Goal: Task Accomplishment & Management: Manage account settings

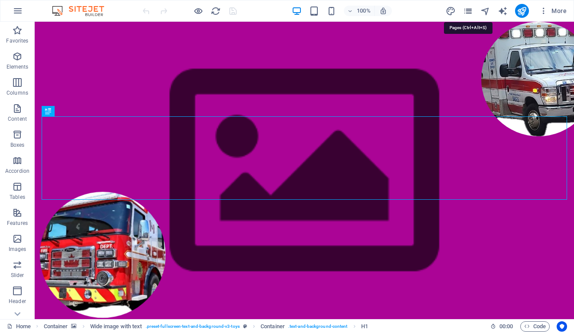
click at [468, 7] on icon "pages" at bounding box center [468, 11] width 10 height 10
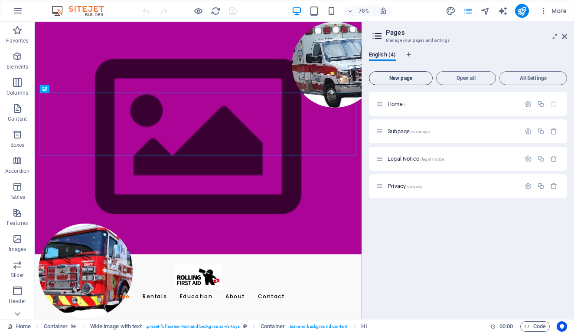
click at [404, 79] on span "New page" at bounding box center [401, 77] width 56 height 5
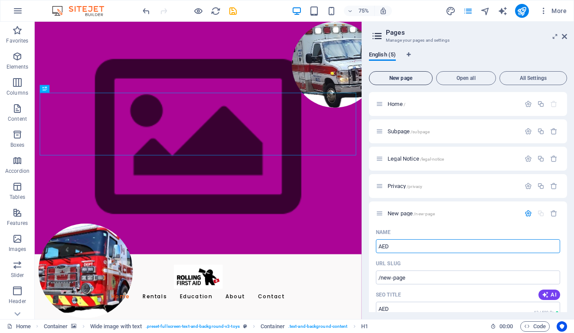
type input "AED"
type input "/aed"
type input "AED"
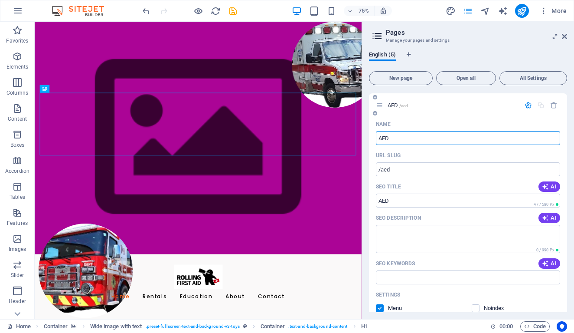
scroll to position [134, 0]
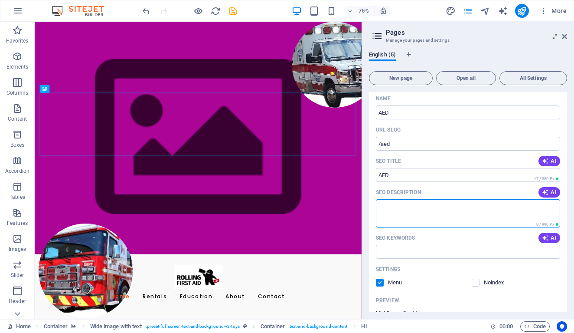
click at [390, 206] on textarea "SEO Description" at bounding box center [468, 213] width 184 height 28
click at [396, 205] on textarea "Smallvand trechnicno;ogly advanced" at bounding box center [468, 213] width 184 height 28
click at [436, 205] on textarea "Small and trechnicno;ogly advanced" at bounding box center [468, 213] width 184 height 28
click at [441, 205] on textarea "Small and trechnicno;gly advanced" at bounding box center [468, 213] width 184 height 28
click at [473, 206] on textarea "Small and technolgically advanced" at bounding box center [468, 213] width 184 height 28
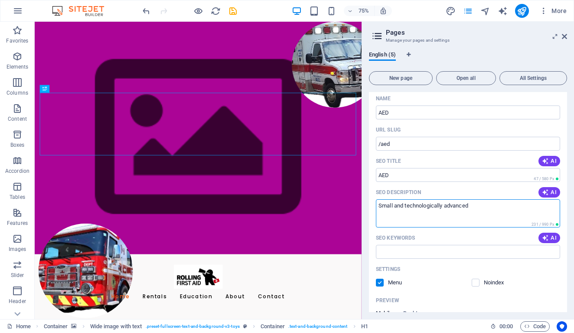
click at [475, 205] on textarea "Small and technologically advanced" at bounding box center [468, 213] width 184 height 28
type textarea "Small and technologically advanced AED available. Realtime CPR compression rate…"
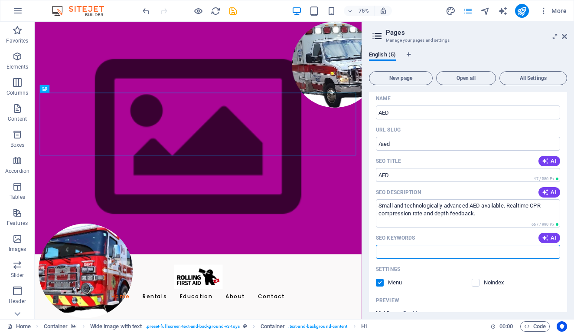
click at [405, 254] on input "SEO Keywords" at bounding box center [468, 252] width 184 height 14
type input "AED, CPR, AED rental, [GEOGRAPHIC_DATA], [GEOGRAPHIC_DATA], First Aid"
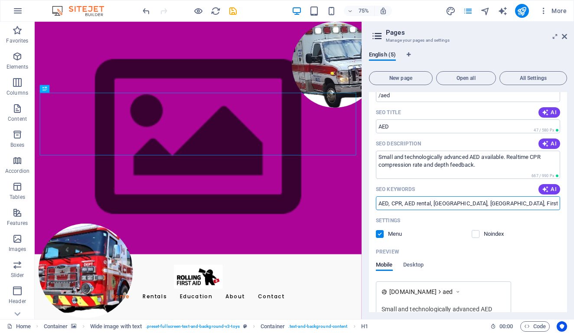
scroll to position [181, 0]
click at [506, 158] on textarea "Small and technologically advanced AED available. Realtime CPR compression rate…" at bounding box center [468, 166] width 184 height 28
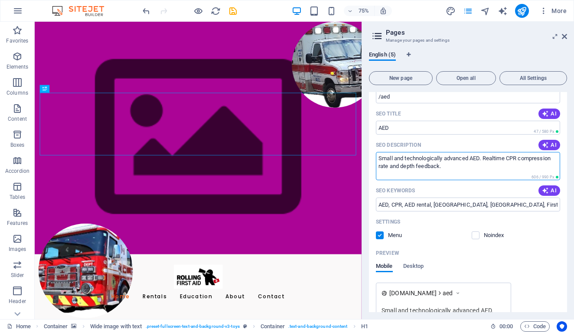
type textarea "Small and technologically advanced AED. Realtime CPR compression rate and depth…"
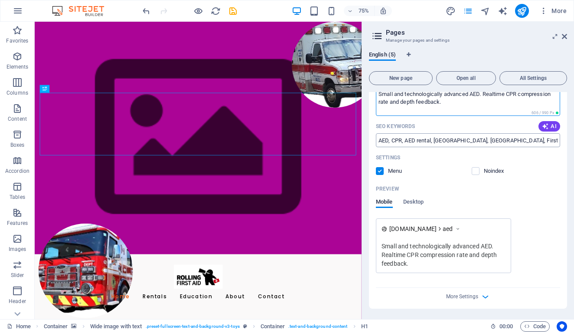
scroll to position [245, 0]
click at [466, 296] on span "More Settings" at bounding box center [462, 296] width 32 height 6
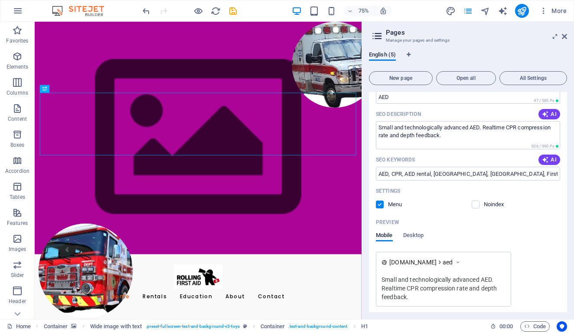
scroll to position [210, 0]
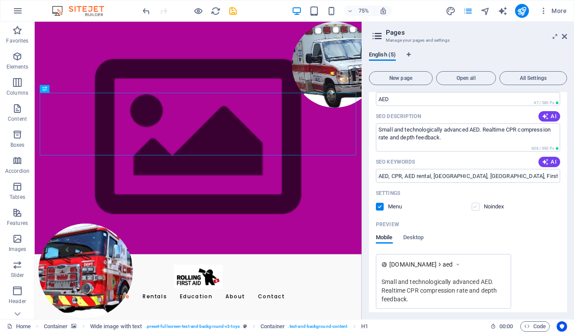
click at [477, 204] on label at bounding box center [476, 207] width 8 height 8
click at [0, 0] on input "checkbox" at bounding box center [0, 0] width 0 height 0
click at [380, 209] on label at bounding box center [380, 207] width 8 height 8
click at [0, 0] on input "checkbox" at bounding box center [0, 0] width 0 height 0
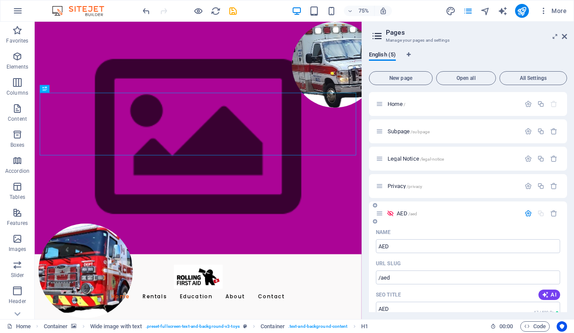
scroll to position [0, 0]
click at [409, 52] on icon "Language Tabs" at bounding box center [409, 54] width 4 height 5
select select "41"
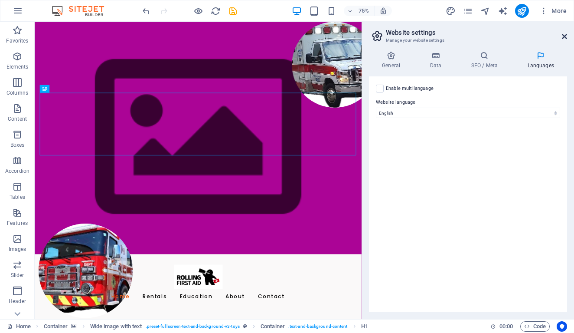
drag, startPoint x: 564, startPoint y: 38, endPoint x: 492, endPoint y: 14, distance: 75.7
click at [564, 38] on icon at bounding box center [564, 36] width 5 height 7
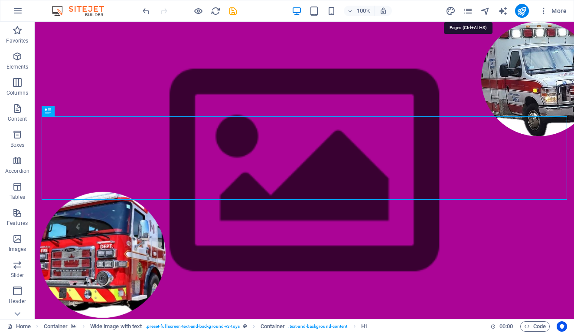
click at [469, 11] on icon "pages" at bounding box center [468, 11] width 10 height 10
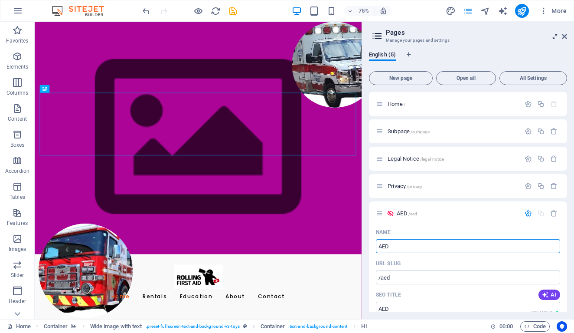
click at [555, 34] on icon at bounding box center [555, 36] width 0 height 7
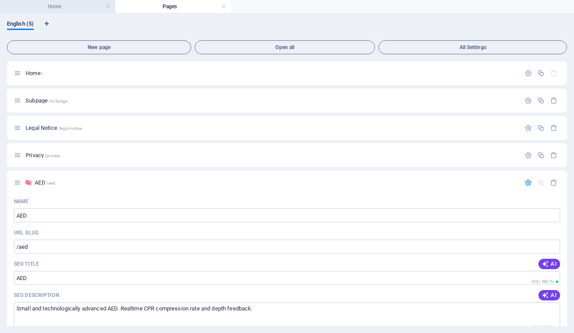
click at [73, 4] on h4 "Home" at bounding box center [57, 7] width 115 height 10
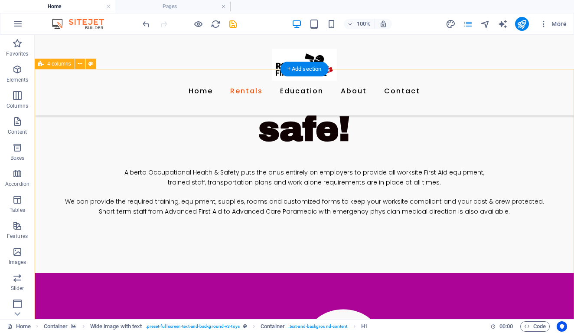
scroll to position [400, 0]
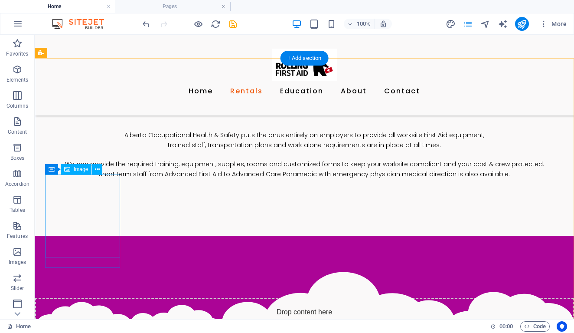
click at [97, 168] on icon at bounding box center [97, 169] width 5 height 9
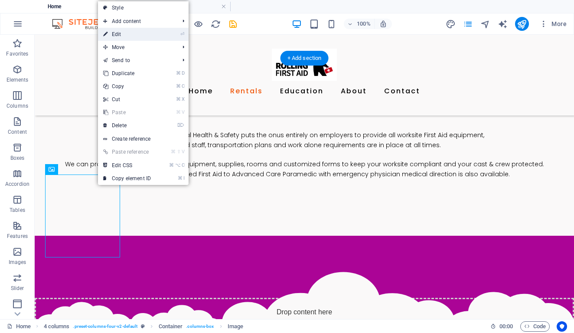
click at [125, 35] on link "⏎ Edit" at bounding box center [127, 34] width 58 height 13
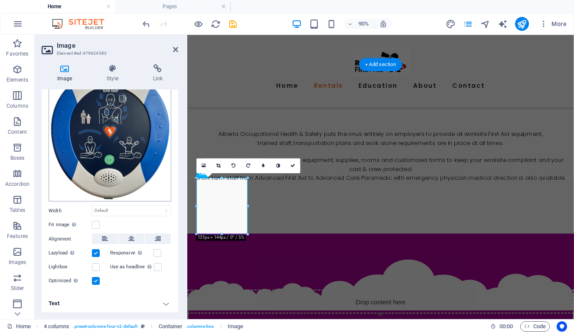
scroll to position [45, 0]
click at [155, 66] on icon at bounding box center [158, 68] width 41 height 9
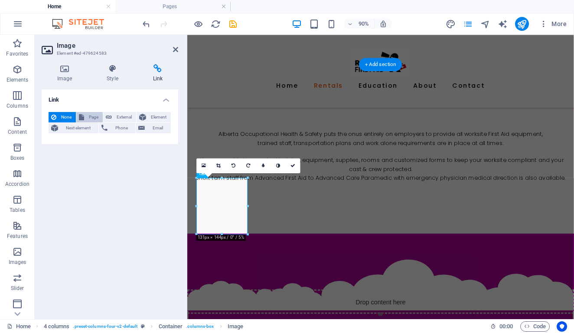
click at [92, 115] on span "Page" at bounding box center [93, 117] width 13 height 10
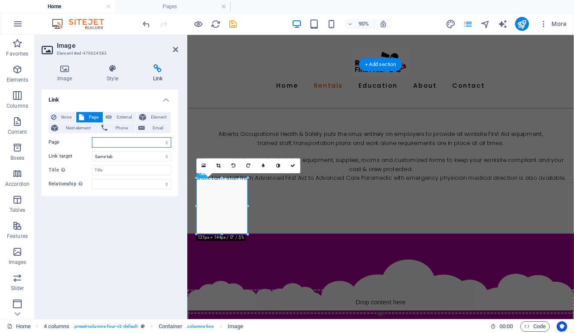
select select "4"
drag, startPoint x: 176, startPoint y: 50, endPoint x: 150, endPoint y: 30, distance: 32.5
click at [176, 50] on icon at bounding box center [175, 49] width 5 height 7
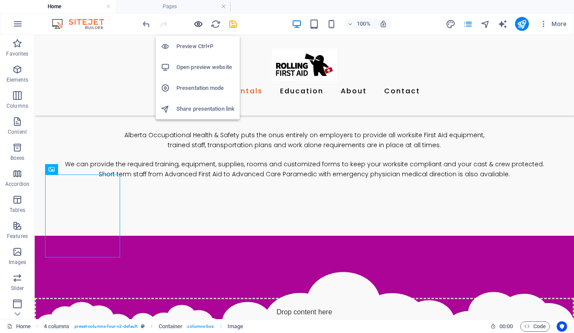
click at [198, 24] on icon "button" at bounding box center [198, 24] width 10 height 10
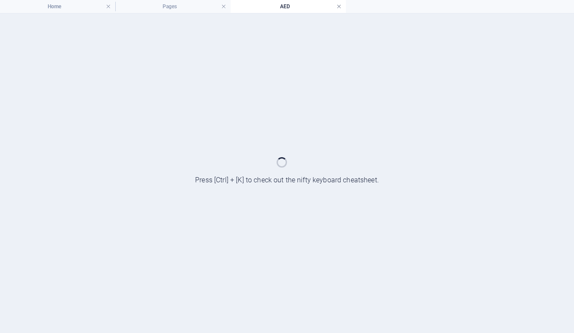
click at [339, 6] on link at bounding box center [339, 7] width 5 height 8
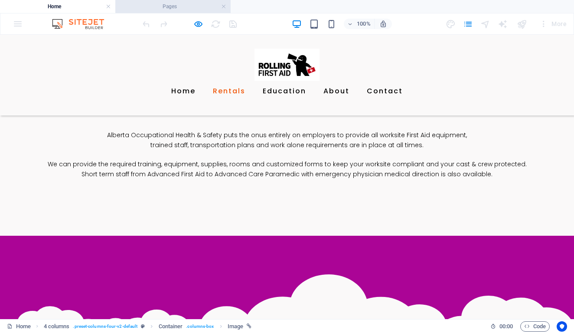
click at [172, 7] on h4 "Pages" at bounding box center [172, 7] width 115 height 10
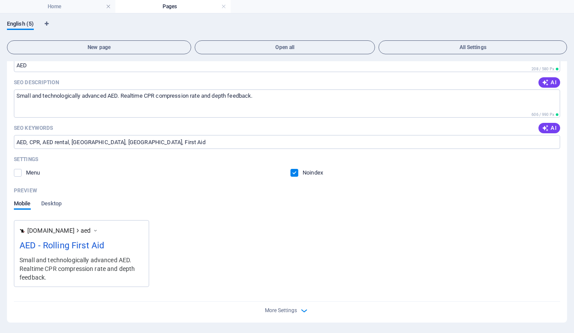
scroll to position [213, 0]
click at [56, 248] on div "AED - Rolling First Aid" at bounding box center [82, 247] width 124 height 17
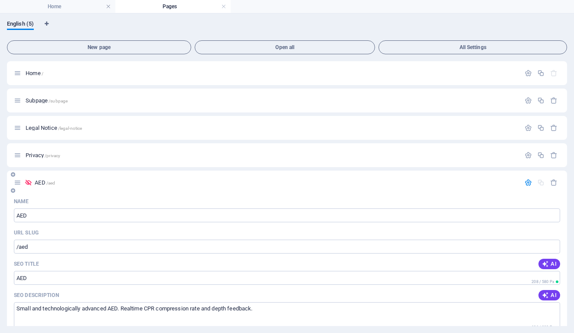
scroll to position [0, 0]
click at [16, 25] on span "English (5)" at bounding box center [20, 25] width 27 height 12
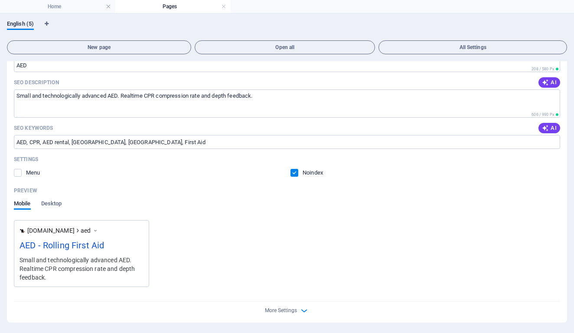
scroll to position [213, 0]
click at [50, 203] on span "Desktop" at bounding box center [51, 204] width 21 height 12
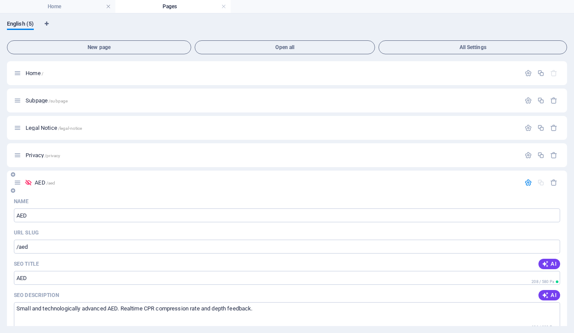
scroll to position [0, 0]
click at [471, 48] on span "All Settings" at bounding box center [473, 47] width 181 height 5
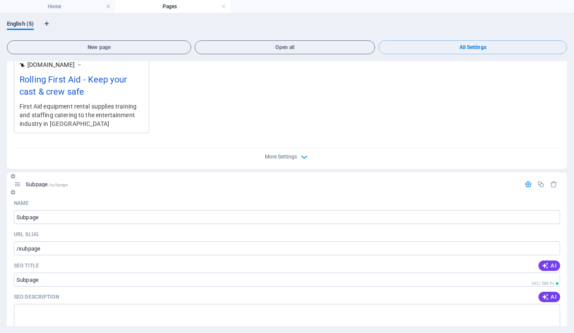
scroll to position [268, 0]
click at [552, 185] on icon "button" at bounding box center [554, 184] width 7 height 7
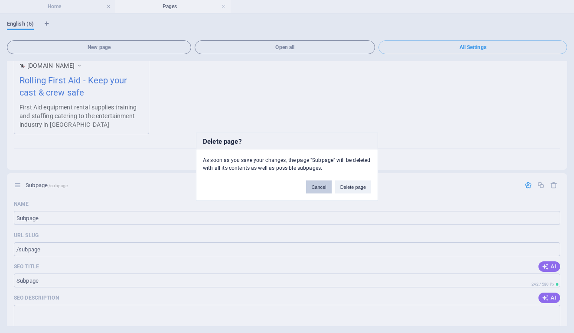
click at [313, 187] on button "Cancel" at bounding box center [318, 186] width 25 height 13
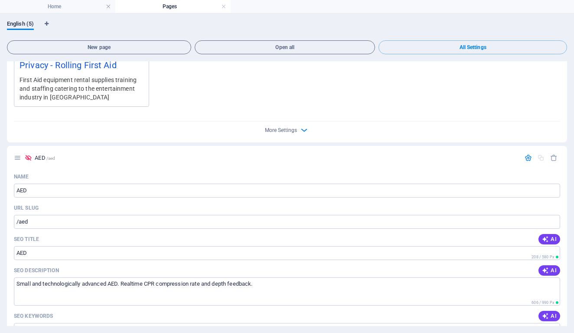
scroll to position [1398, 0]
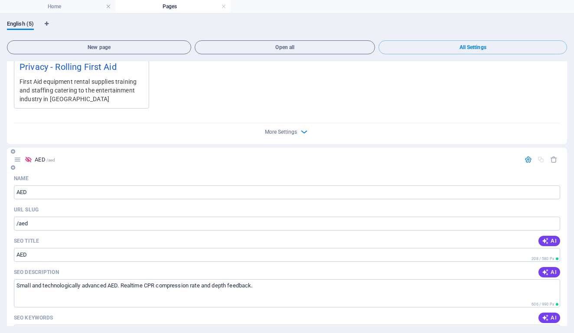
click at [18, 160] on icon at bounding box center [17, 159] width 7 height 7
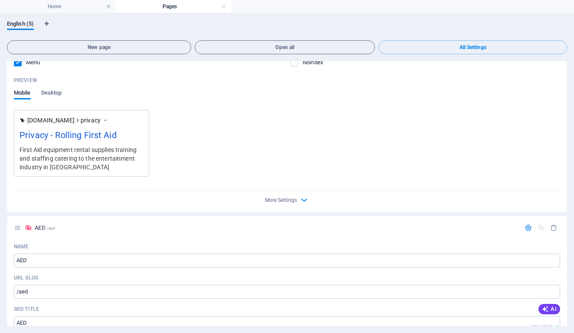
scroll to position [1331, 0]
click at [527, 228] on icon "button" at bounding box center [528, 226] width 7 height 7
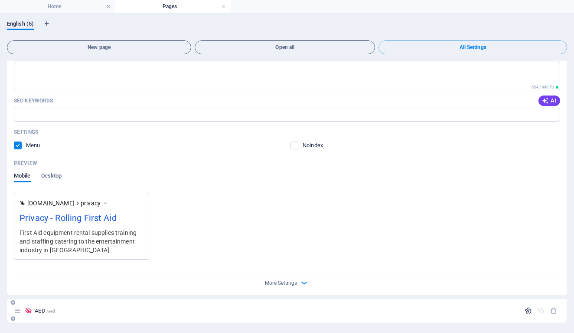
scroll to position [1247, 0]
click at [526, 311] on icon "button" at bounding box center [528, 310] width 7 height 7
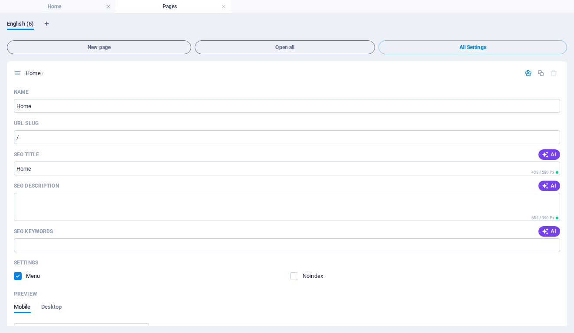
scroll to position [0, 0]
click at [79, 9] on h4 "Home" at bounding box center [57, 7] width 115 height 10
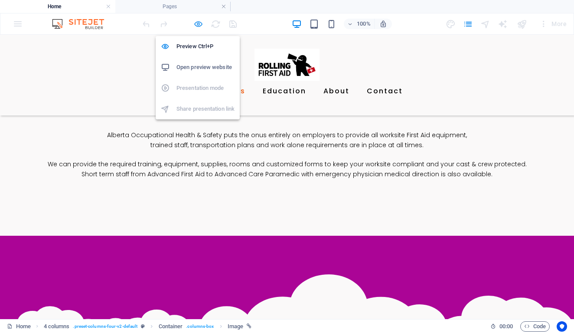
click at [198, 25] on icon "button" at bounding box center [198, 24] width 10 height 10
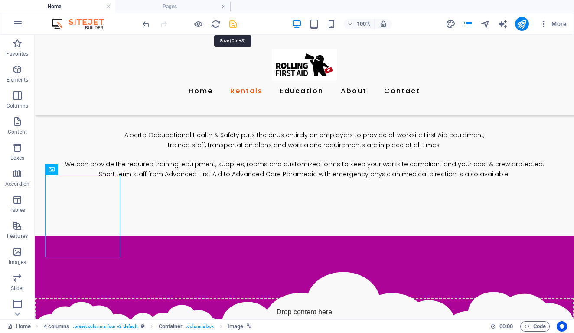
click at [233, 25] on icon "save" at bounding box center [233, 24] width 10 height 10
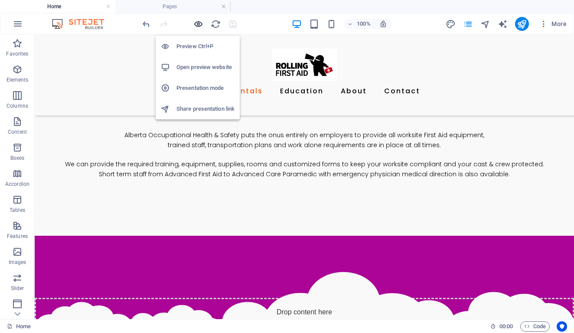
click at [197, 23] on icon "button" at bounding box center [198, 24] width 10 height 10
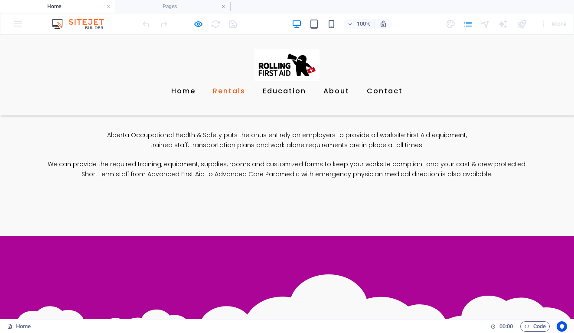
click at [200, 24] on icon "button" at bounding box center [198, 24] width 10 height 10
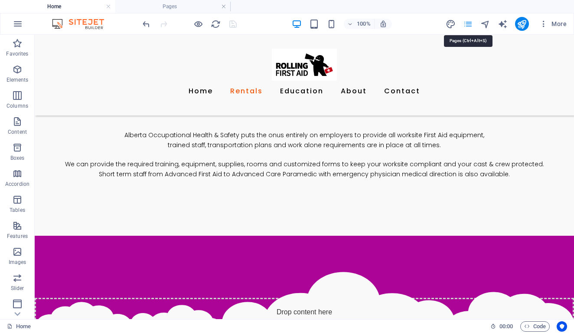
click at [467, 25] on icon "pages" at bounding box center [468, 24] width 10 height 10
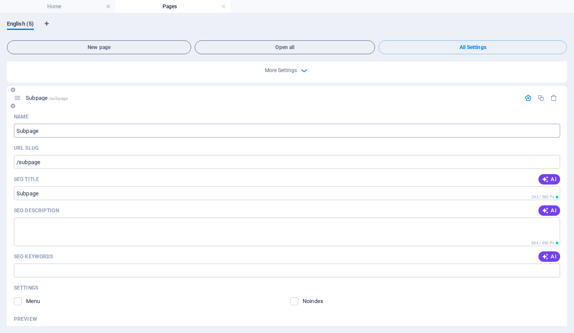
scroll to position [360, 0]
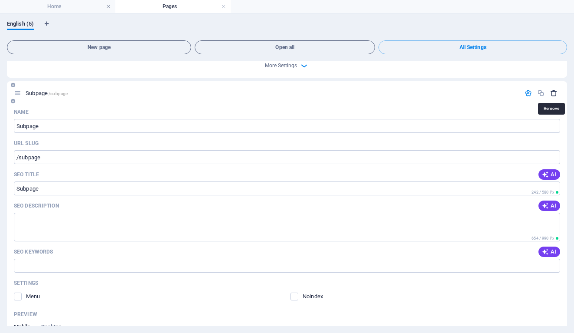
click at [553, 92] on icon "button" at bounding box center [554, 92] width 7 height 7
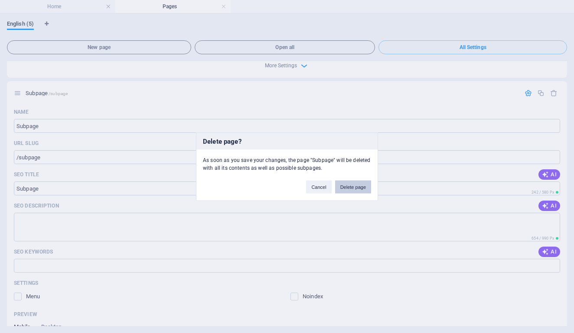
click at [345, 187] on button "Delete page" at bounding box center [353, 186] width 36 height 13
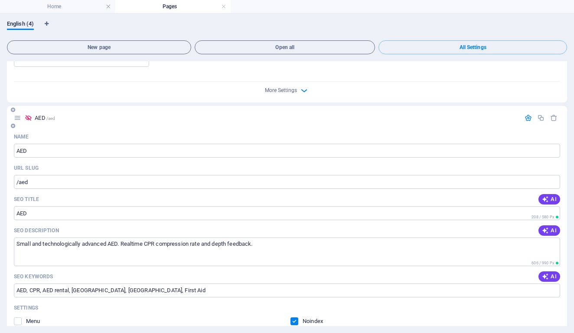
scroll to position [1075, 0]
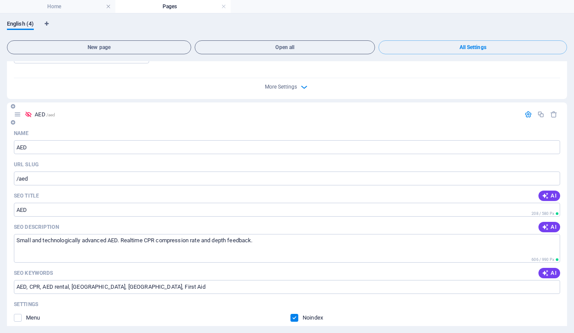
click at [18, 114] on icon at bounding box center [17, 114] width 7 height 7
click at [18, 117] on icon at bounding box center [17, 114] width 7 height 7
click at [28, 113] on icon at bounding box center [28, 114] width 7 height 7
click at [13, 122] on icon at bounding box center [13, 122] width 4 height 5
click at [14, 107] on icon at bounding box center [13, 106] width 4 height 5
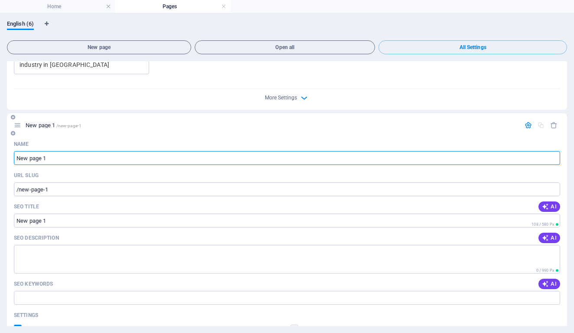
scroll to position [1064, 0]
click at [552, 125] on icon "button" at bounding box center [554, 124] width 7 height 7
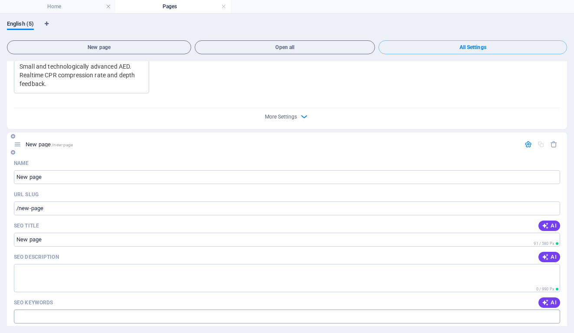
scroll to position [1412, 0]
click at [551, 143] on icon "button" at bounding box center [554, 144] width 7 height 7
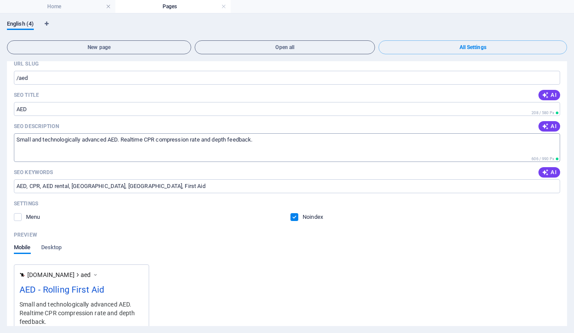
scroll to position [1176, 0]
click at [16, 216] on label at bounding box center [18, 217] width 8 height 8
click at [0, 0] on input "checkbox" at bounding box center [0, 0] width 0 height 0
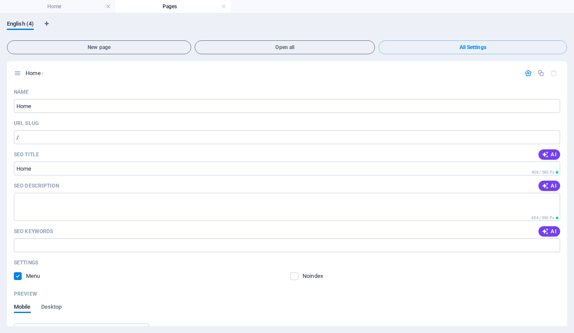
scroll to position [0, 0]
click at [75, 5] on h4 "Home" at bounding box center [57, 7] width 115 height 10
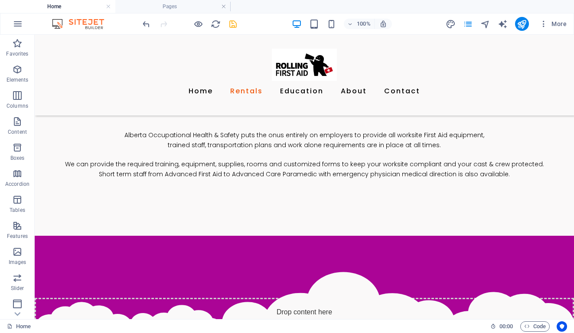
click at [231, 22] on icon "save" at bounding box center [233, 24] width 10 height 10
click at [198, 24] on icon "button" at bounding box center [198, 24] width 10 height 10
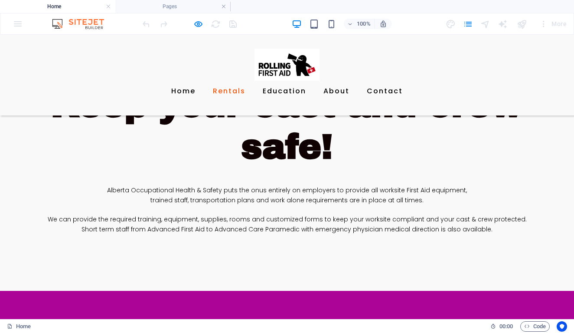
scroll to position [344, 0]
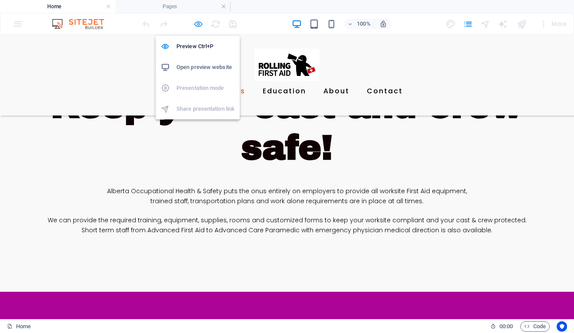
click at [199, 23] on icon "button" at bounding box center [198, 24] width 10 height 10
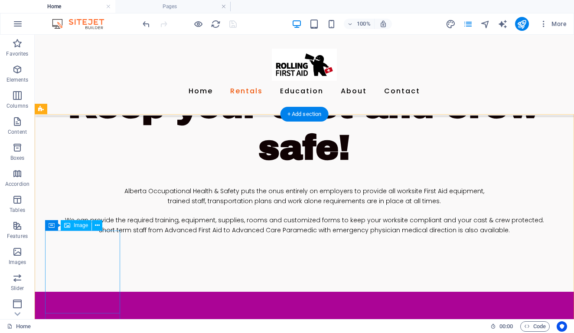
click at [78, 225] on span "Image" at bounding box center [81, 225] width 14 height 5
select select
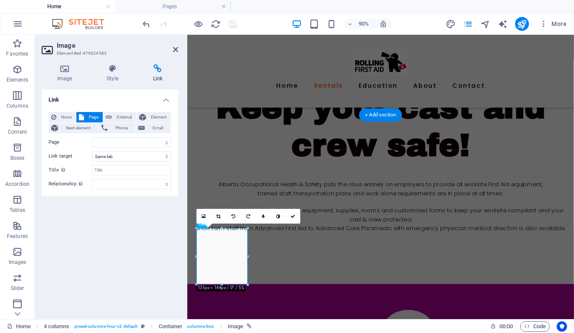
click at [156, 67] on icon at bounding box center [158, 68] width 41 height 9
select select "3"
click at [119, 167] on input "Title Additional link description, should not be the same as the link text. The…" at bounding box center [131, 170] width 79 height 10
type input "AED"
select select "blank"
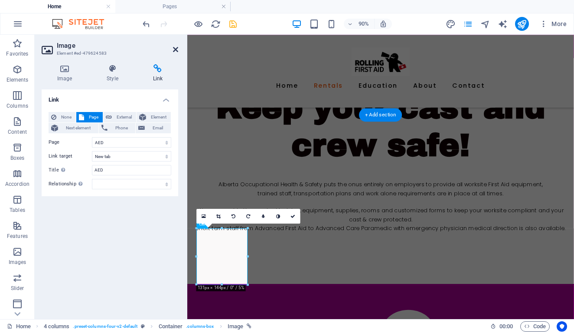
click at [175, 49] on icon at bounding box center [175, 49] width 5 height 7
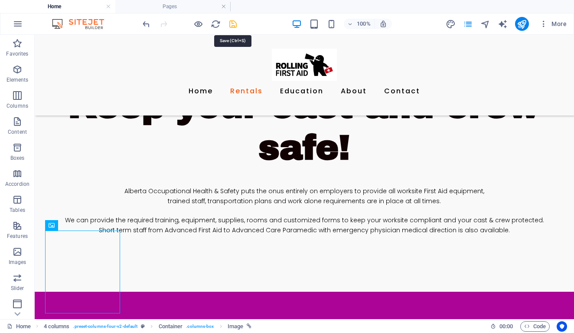
click at [230, 24] on icon "save" at bounding box center [233, 24] width 10 height 10
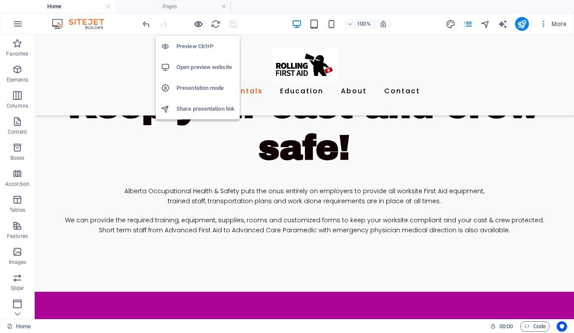
click at [196, 26] on icon "button" at bounding box center [198, 24] width 10 height 10
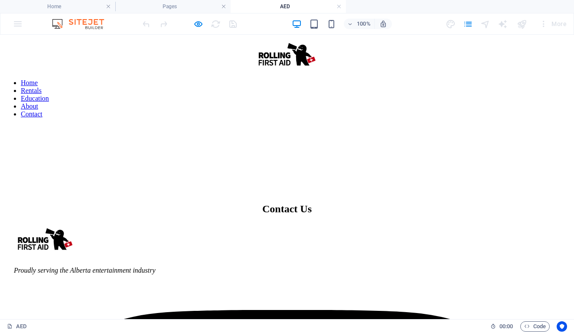
scroll to position [0, 0]
click at [196, 22] on icon "button" at bounding box center [198, 24] width 10 height 10
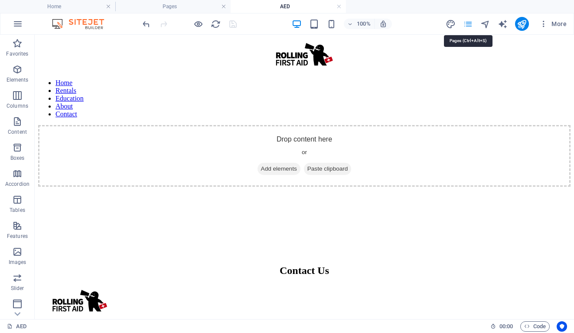
click at [468, 24] on icon "pages" at bounding box center [468, 24] width 10 height 10
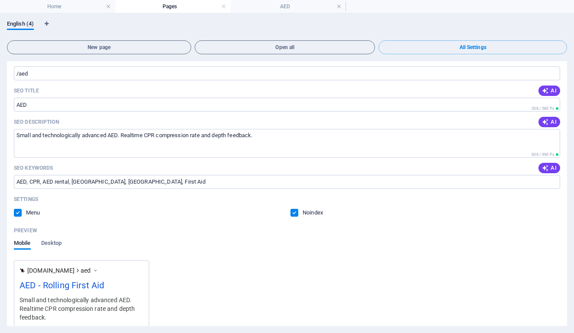
scroll to position [1182, 0]
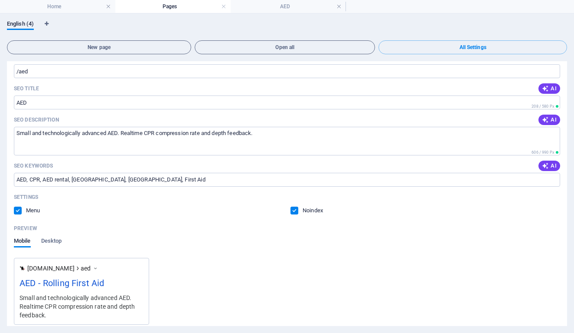
click at [17, 209] on label at bounding box center [18, 210] width 8 height 8
click at [0, 0] on input "checkbox" at bounding box center [0, 0] width 0 height 0
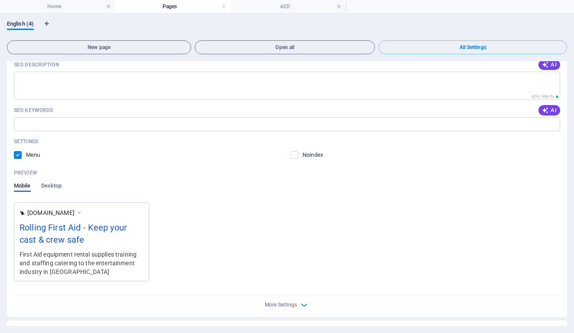
scroll to position [102, 0]
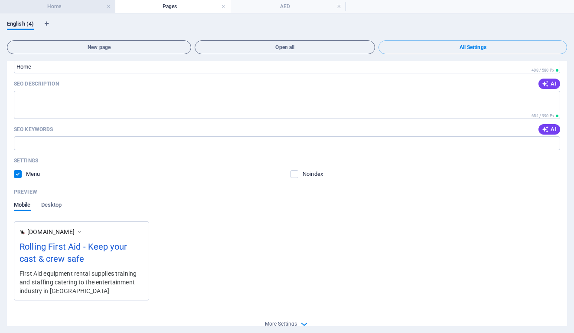
click at [73, 7] on h4 "Home" at bounding box center [57, 7] width 115 height 10
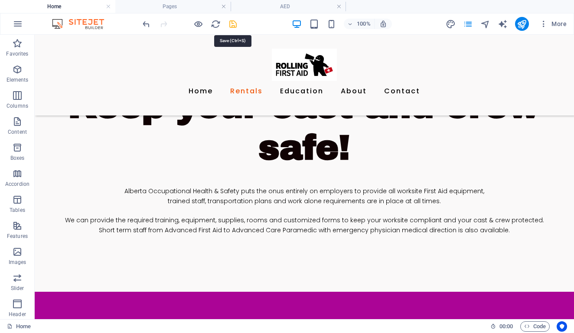
click at [231, 23] on icon "save" at bounding box center [233, 24] width 10 height 10
click at [307, 9] on h4 "AED" at bounding box center [288, 7] width 115 height 10
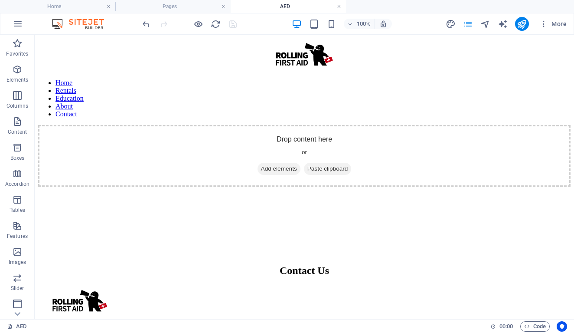
click at [340, 6] on link at bounding box center [339, 7] width 5 height 8
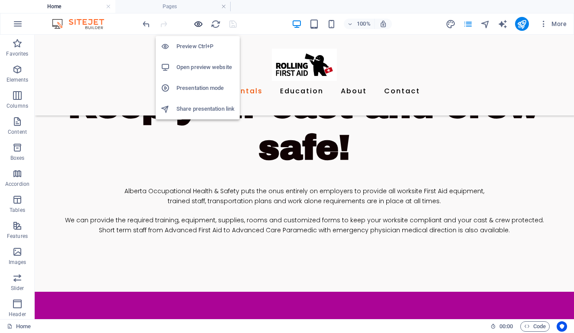
click at [198, 23] on icon "button" at bounding box center [198, 24] width 10 height 10
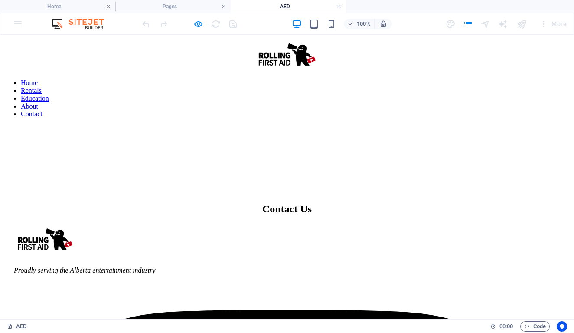
scroll to position [1, 0]
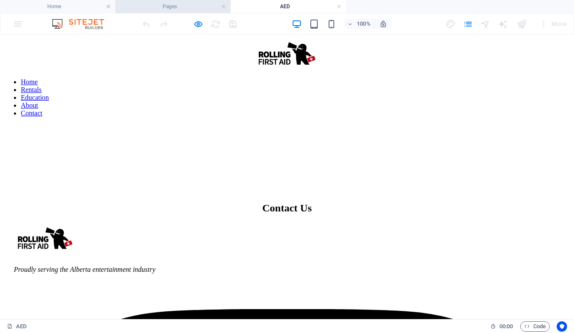
click at [167, 8] on h4 "Pages" at bounding box center [172, 7] width 115 height 10
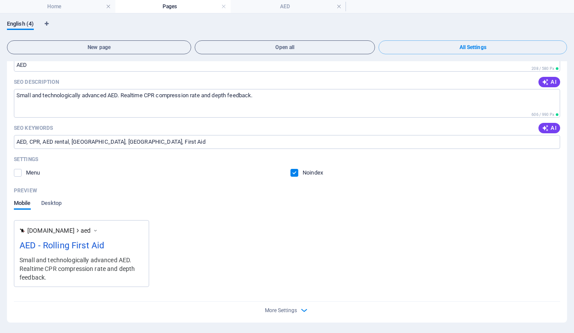
scroll to position [1220, 0]
click at [294, 174] on label at bounding box center [295, 173] width 8 height 8
click at [0, 0] on input "checkbox" at bounding box center [0, 0] width 0 height 0
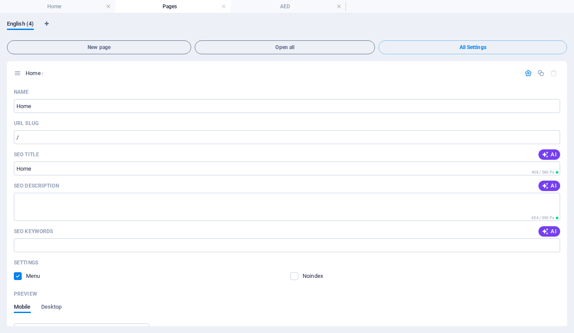
scroll to position [0, 0]
click at [95, 8] on h4 "Home" at bounding box center [57, 7] width 115 height 10
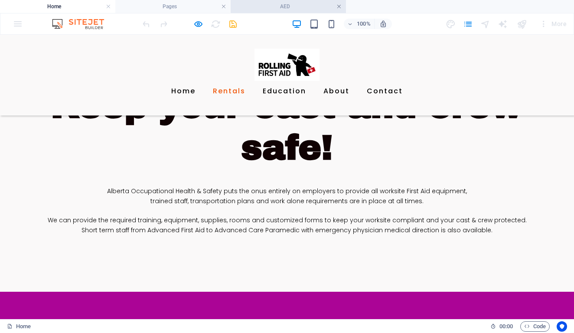
click at [339, 6] on link at bounding box center [339, 7] width 5 height 8
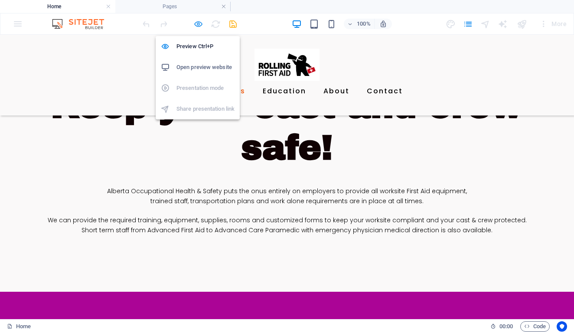
click at [198, 22] on icon "button" at bounding box center [198, 24] width 10 height 10
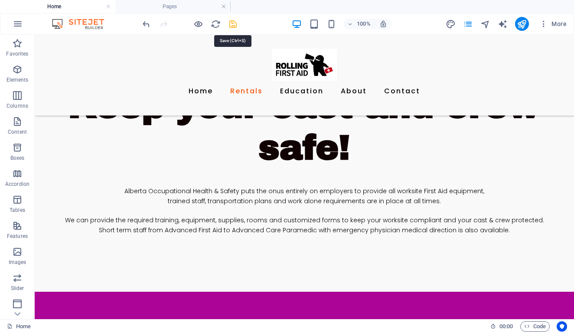
click at [233, 23] on icon "save" at bounding box center [233, 24] width 10 height 10
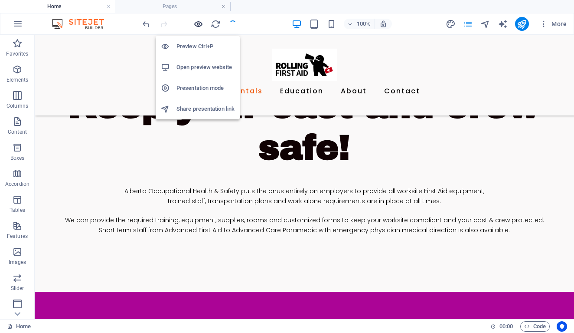
click at [197, 21] on icon "button" at bounding box center [198, 24] width 10 height 10
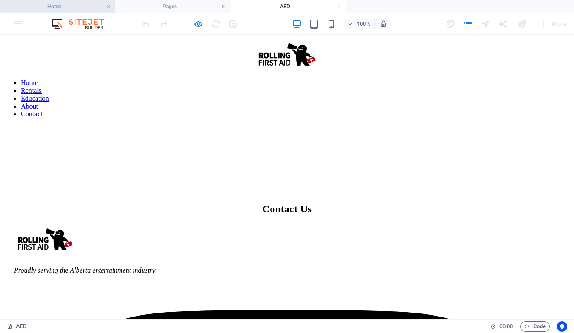
click at [60, 9] on h4 "Home" at bounding box center [57, 7] width 115 height 10
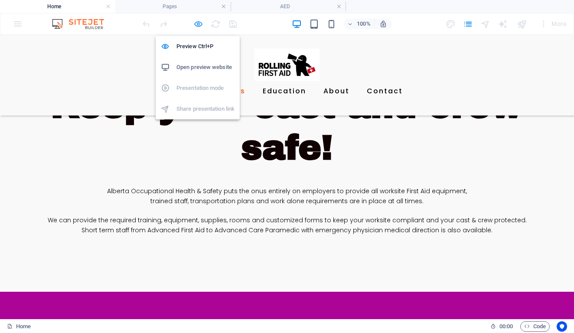
click at [201, 22] on icon "button" at bounding box center [198, 24] width 10 height 10
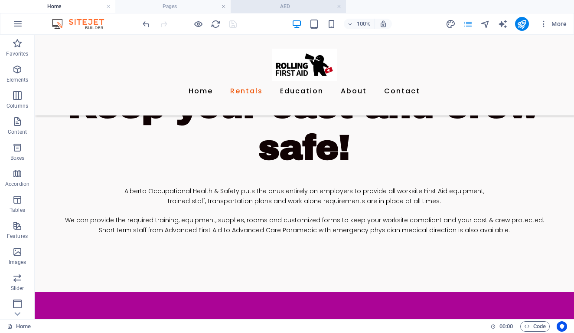
click at [275, 7] on h4 "AED" at bounding box center [288, 7] width 115 height 10
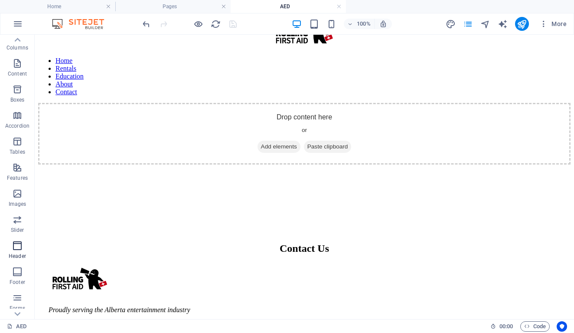
scroll to position [106, 0]
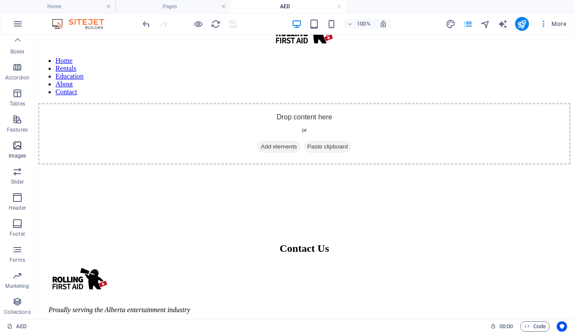
click at [17, 148] on icon "button" at bounding box center [17, 145] width 10 height 10
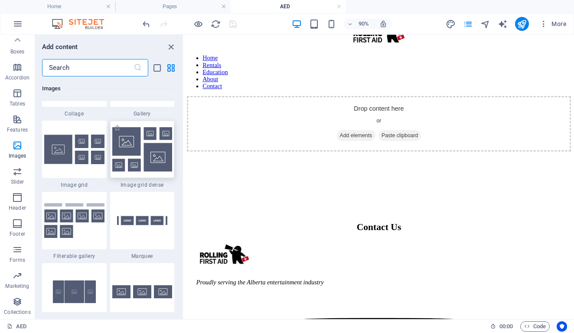
scroll to position [4598, 0]
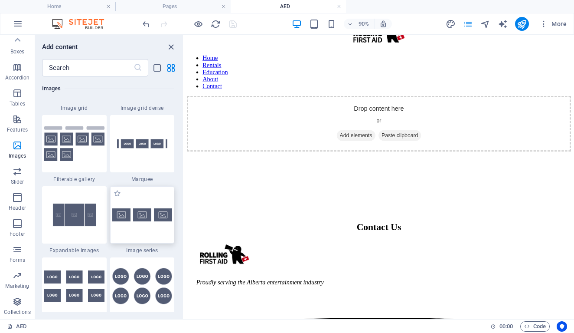
click at [127, 216] on img at bounding box center [142, 214] width 60 height 13
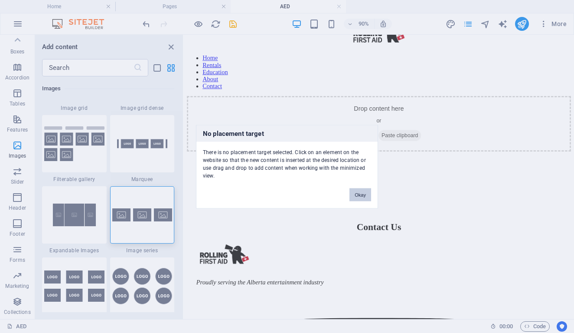
drag, startPoint x: 355, startPoint y: 190, endPoint x: 69, endPoint y: 181, distance: 285.6
click at [355, 190] on button "Okay" at bounding box center [361, 194] width 22 height 13
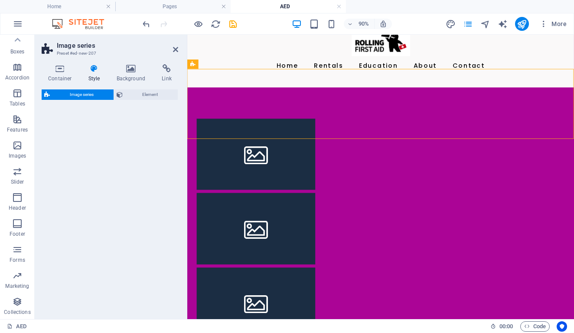
select select "rem"
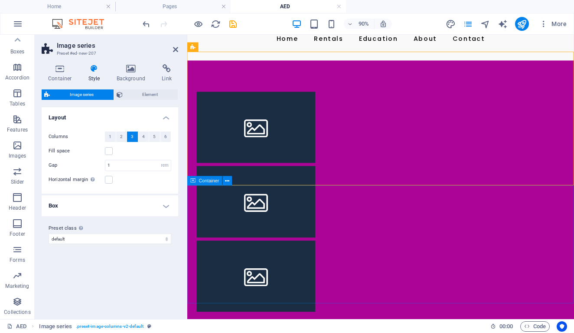
scroll to position [41, 0]
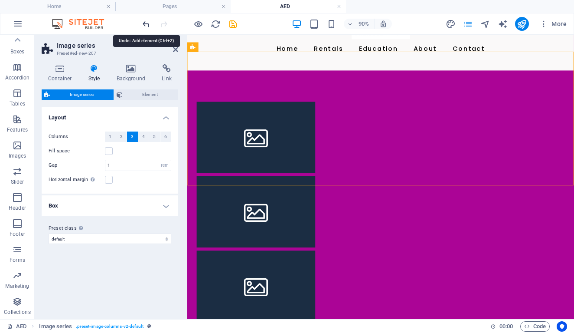
click at [146, 21] on icon "undo" at bounding box center [146, 24] width 10 height 10
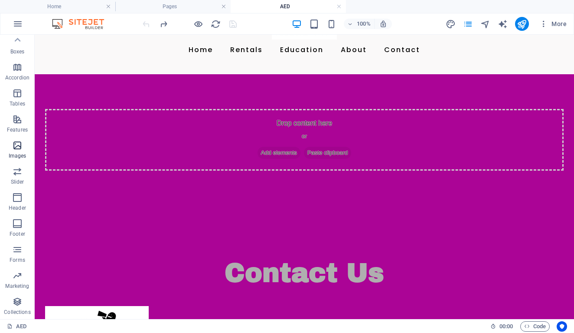
click at [19, 144] on icon "button" at bounding box center [17, 145] width 10 height 10
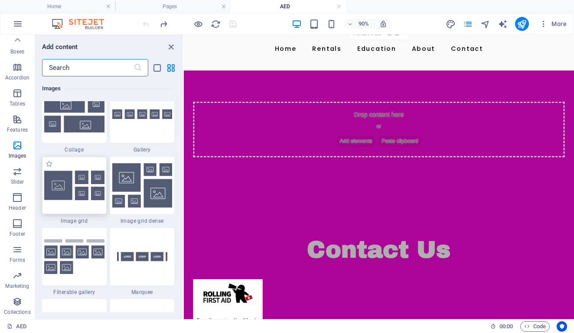
scroll to position [4559, 0]
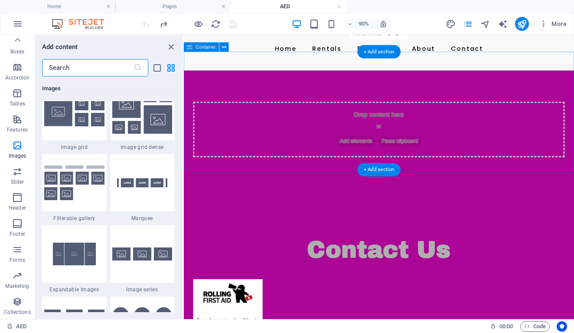
click at [363, 147] on span "Add elements" at bounding box center [375, 153] width 43 height 12
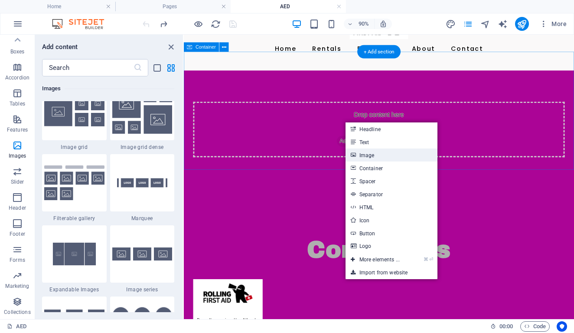
click at [364, 155] on link "Image" at bounding box center [392, 154] width 92 height 13
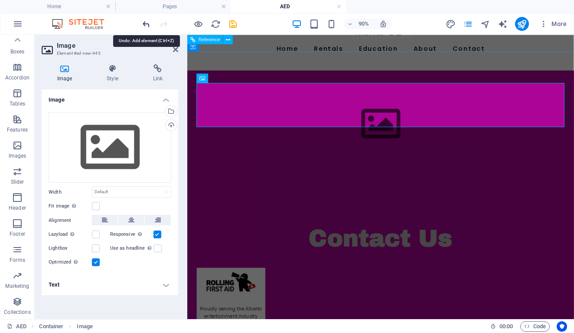
click at [141, 22] on icon "undo" at bounding box center [146, 24] width 10 height 10
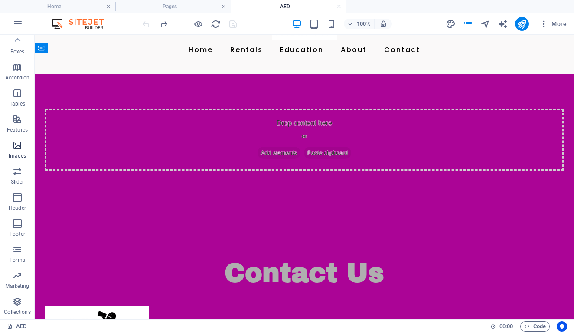
click at [21, 148] on icon "button" at bounding box center [17, 145] width 10 height 10
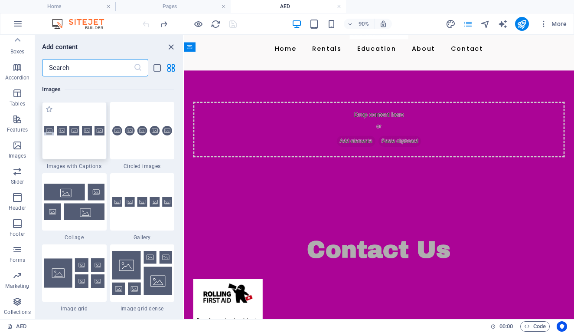
scroll to position [4399, 0]
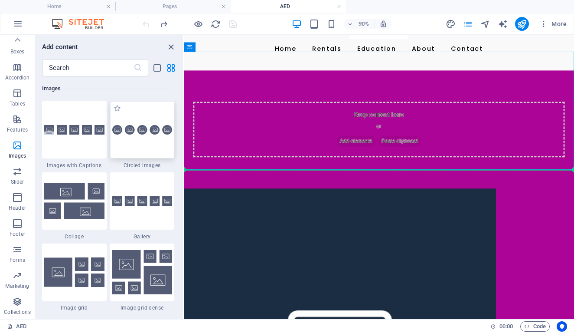
select select "rem"
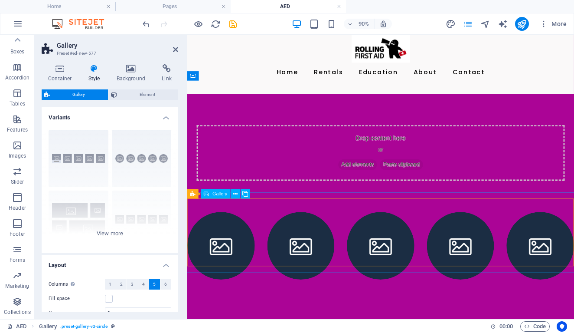
scroll to position [8, 0]
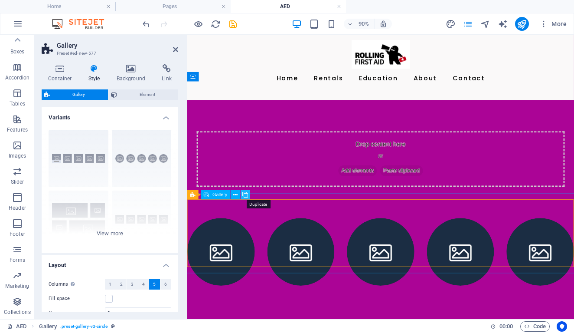
click at [246, 194] on icon at bounding box center [246, 194] width 6 height 8
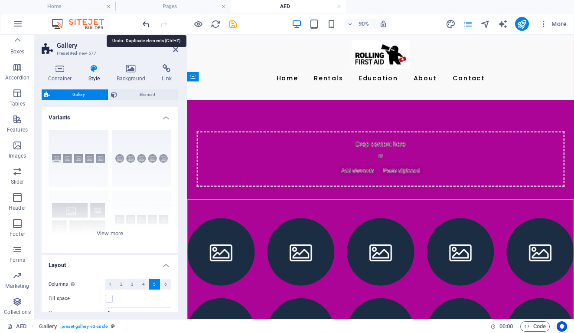
click at [148, 25] on icon "undo" at bounding box center [146, 24] width 10 height 10
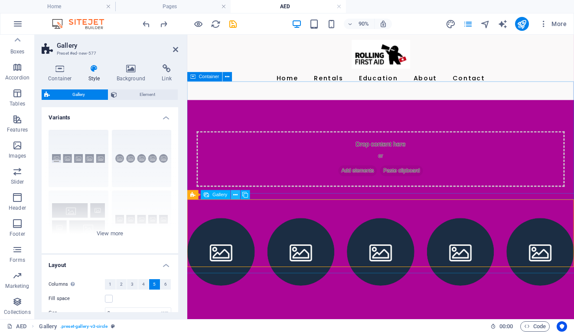
click at [236, 196] on icon at bounding box center [236, 194] width 4 height 8
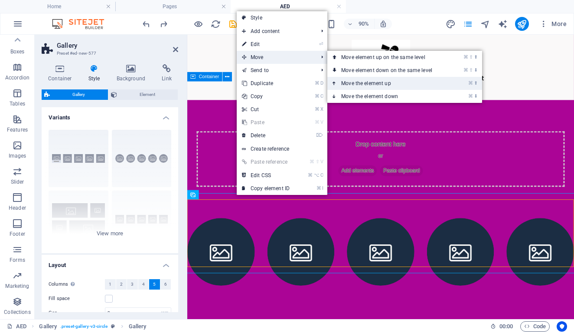
click at [343, 83] on link "⌘ ⬆ Move the element up" at bounding box center [389, 83] width 122 height 13
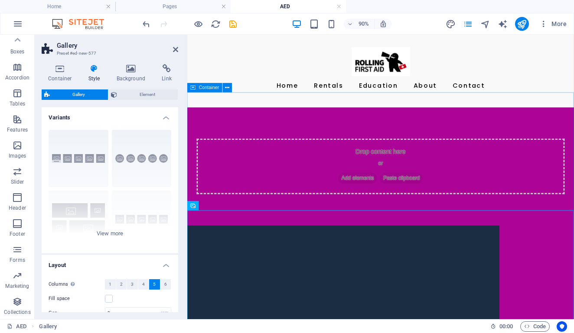
scroll to position [0, 0]
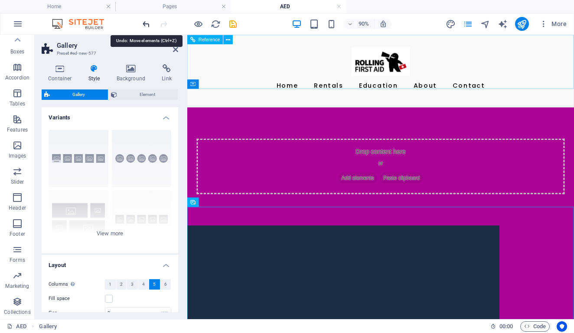
click at [147, 25] on icon "undo" at bounding box center [146, 24] width 10 height 10
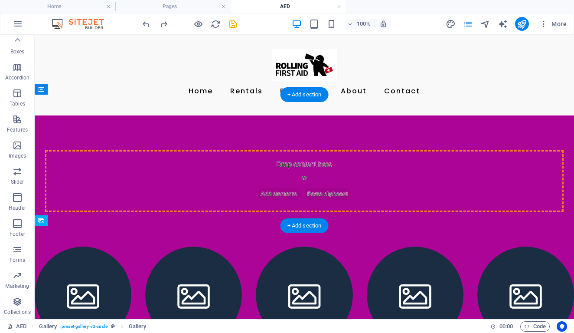
drag, startPoint x: 153, startPoint y: 242, endPoint x: 303, endPoint y: 153, distance: 174.7
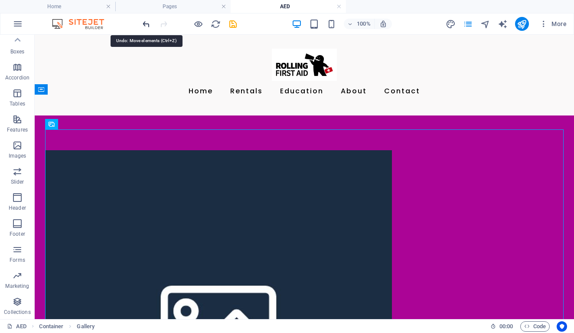
click at [148, 24] on icon "undo" at bounding box center [146, 24] width 10 height 10
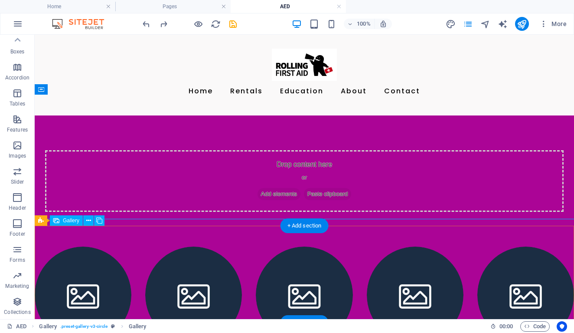
click at [519, 269] on li at bounding box center [526, 294] width 97 height 97
click at [516, 246] on li at bounding box center [526, 294] width 97 height 97
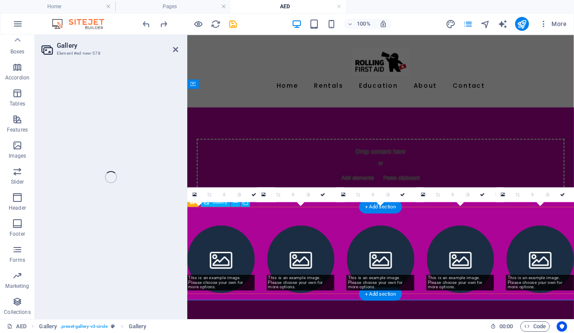
select select "4"
select select "px"
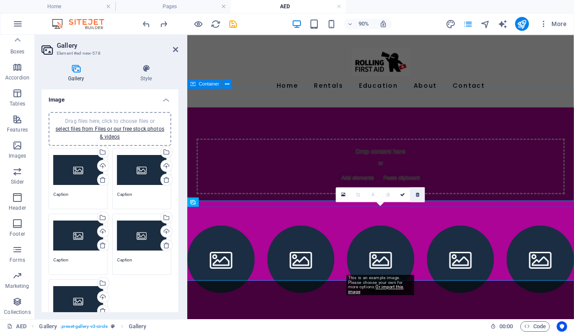
click at [419, 197] on icon at bounding box center [417, 194] width 3 height 5
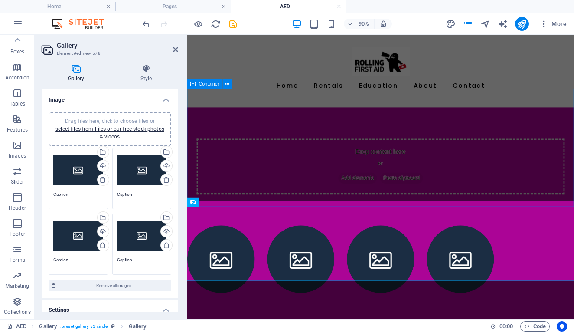
click at [419, 157] on div "Drop content here or Add elements Paste clipboard" at bounding box center [402, 181] width 409 height 62
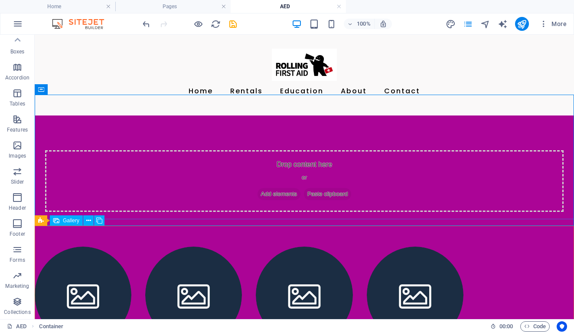
click at [275, 262] on li at bounding box center [304, 294] width 97 height 97
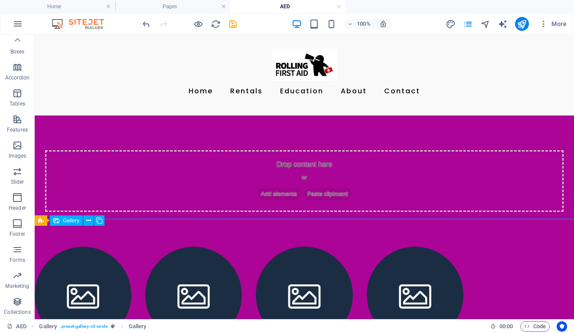
drag, startPoint x: 197, startPoint y: 272, endPoint x: 280, endPoint y: 268, distance: 82.9
click at [280, 268] on ul at bounding box center [305, 294] width 554 height 111
click at [88, 246] on li at bounding box center [83, 294] width 97 height 97
click at [87, 251] on li at bounding box center [83, 294] width 97 height 97
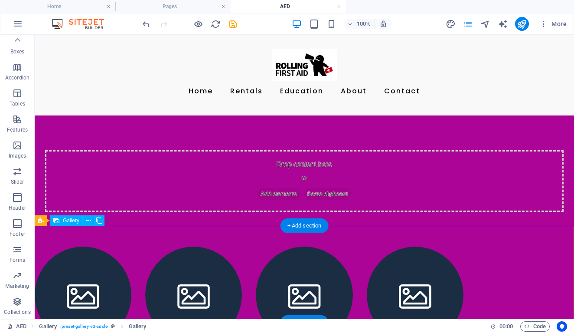
select select "4"
select select "px"
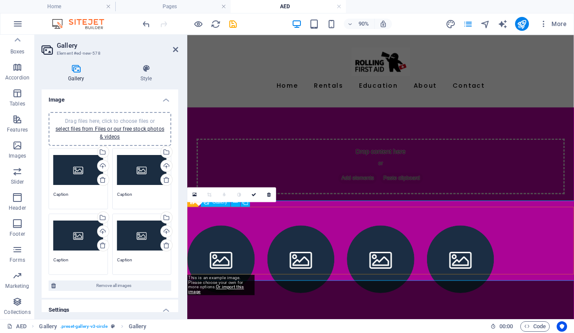
click at [221, 246] on li at bounding box center [224, 283] width 75 height 75
click at [267, 193] on icon at bounding box center [268, 194] width 3 height 5
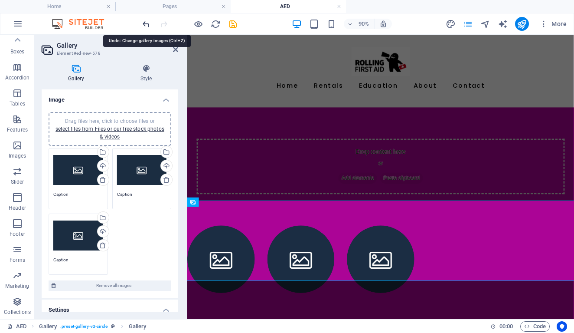
click at [144, 24] on icon "undo" at bounding box center [146, 24] width 10 height 10
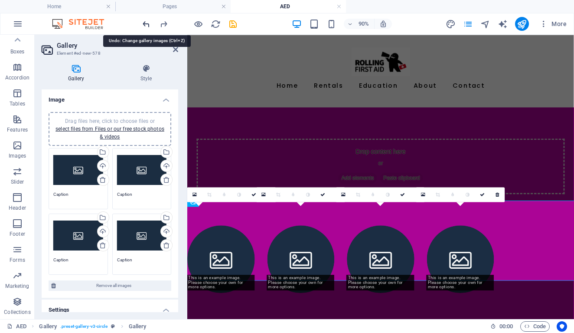
click at [144, 24] on icon "undo" at bounding box center [146, 24] width 10 height 10
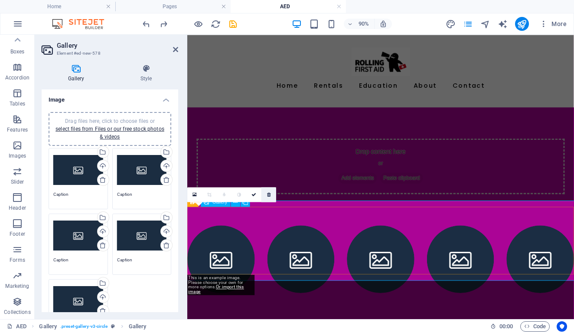
click at [268, 195] on icon at bounding box center [268, 194] width 3 height 5
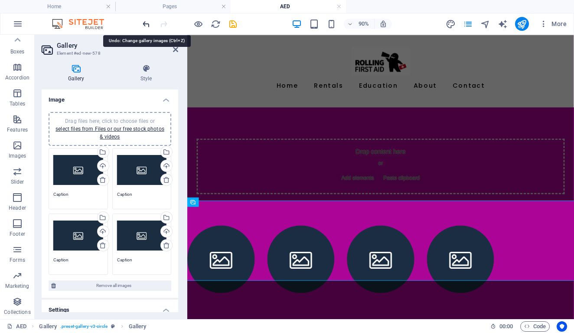
click at [146, 23] on icon "undo" at bounding box center [146, 24] width 10 height 10
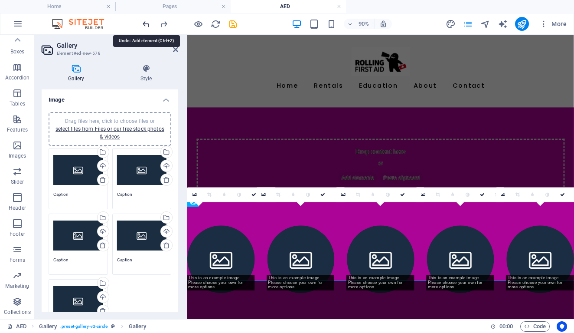
click at [146, 23] on icon "undo" at bounding box center [146, 24] width 10 height 10
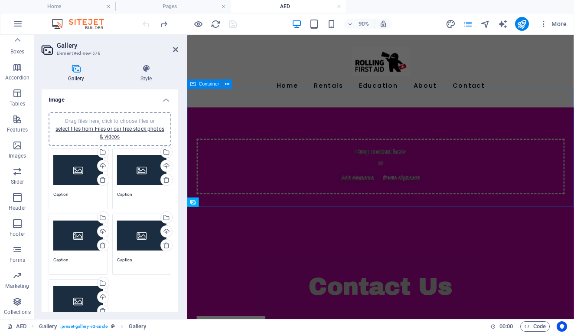
click at [243, 180] on div "Drop content here or Add elements Paste clipboard" at bounding box center [402, 181] width 409 height 62
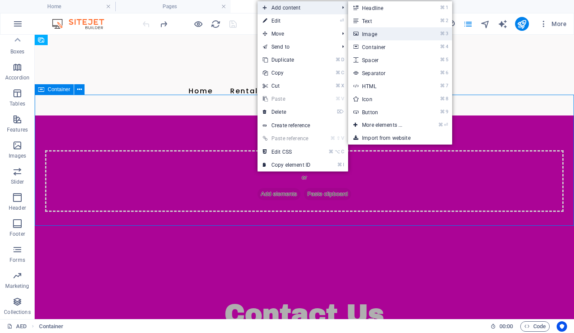
click at [363, 33] on link "⌘ 3 Image" at bounding box center [384, 33] width 72 height 13
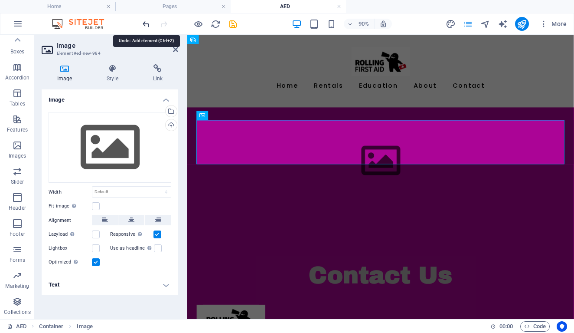
click at [146, 24] on icon "undo" at bounding box center [146, 24] width 10 height 10
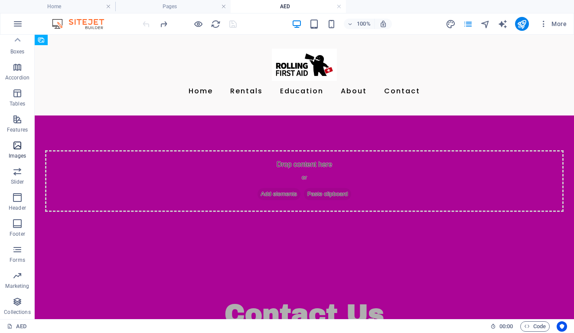
click at [19, 158] on p "Images" at bounding box center [18, 155] width 18 height 7
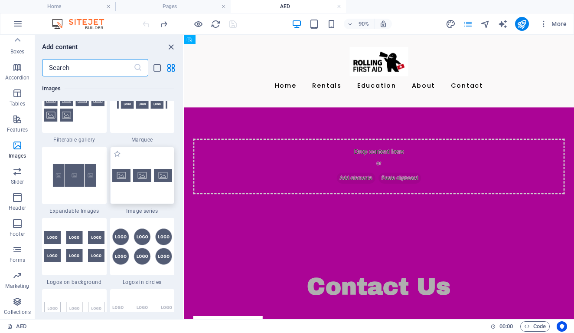
scroll to position [4637, 0]
click at [140, 177] on img at bounding box center [142, 175] width 60 height 13
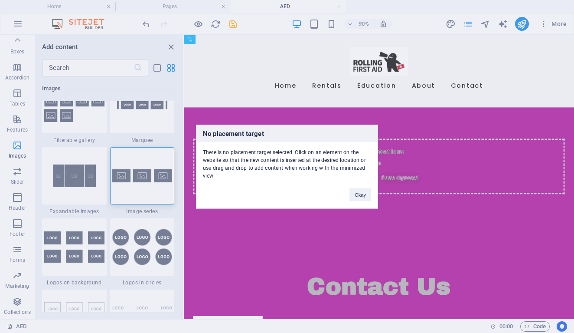
click at [380, 147] on div "No placement target There is no placement target selected. Click on an element …" at bounding box center [287, 166] width 574 height 333
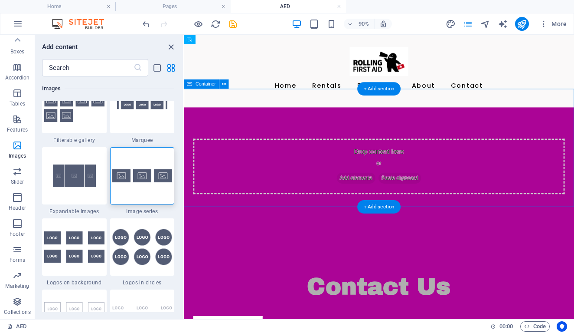
click at [367, 150] on div "Drop content here or Add elements Paste clipboard" at bounding box center [400, 181] width 413 height 62
click at [236, 168] on div "Drop content here or Add elements Paste clipboard" at bounding box center [400, 181] width 413 height 62
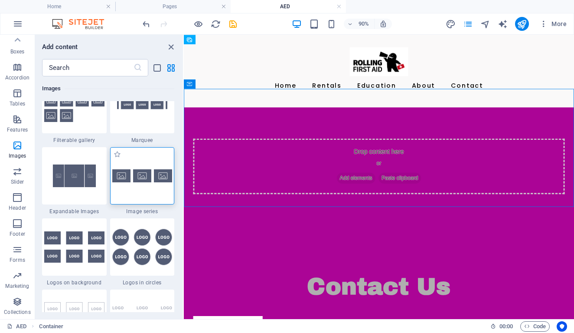
click at [154, 170] on img at bounding box center [142, 175] width 60 height 13
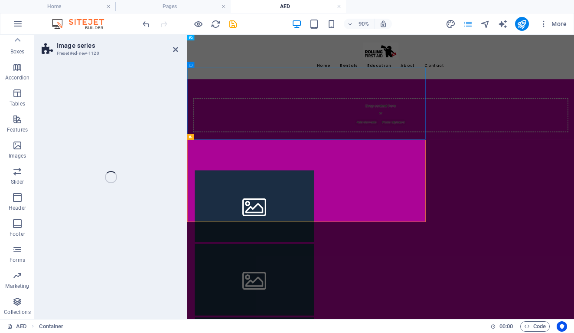
select select "rem"
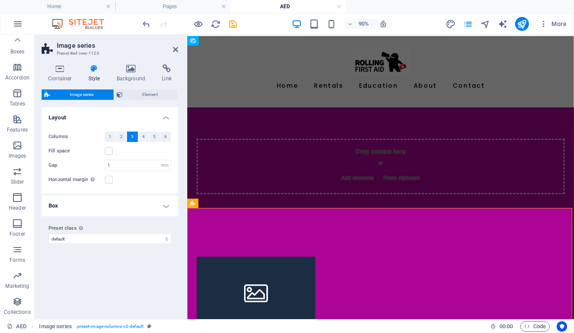
scroll to position [0, 0]
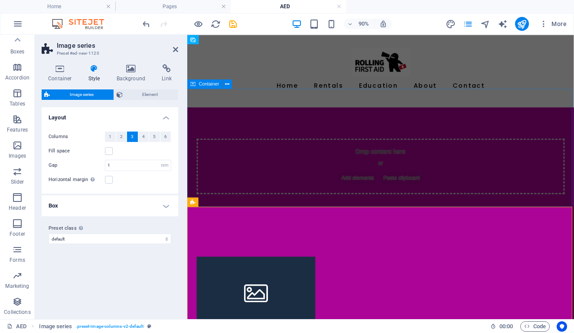
click at [290, 150] on div "Drop content here or Add elements Paste clipboard" at bounding box center [402, 181] width 409 height 62
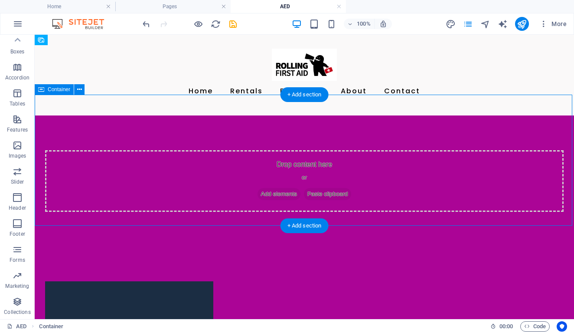
click at [277, 150] on div "Drop content here or Add elements Paste clipboard" at bounding box center [304, 181] width 519 height 62
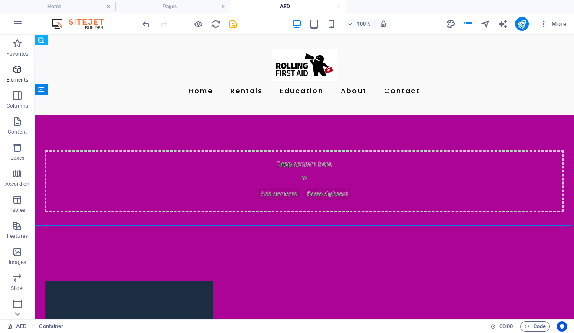
click at [15, 79] on p "Elements" at bounding box center [18, 79] width 22 height 7
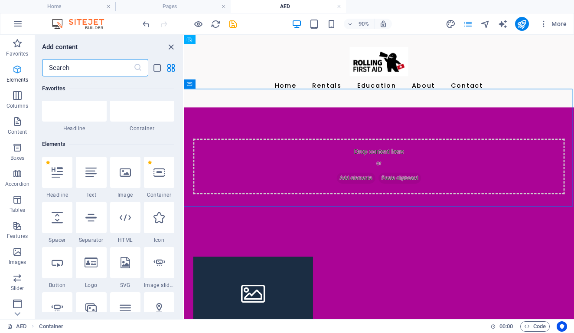
scroll to position [92, 0]
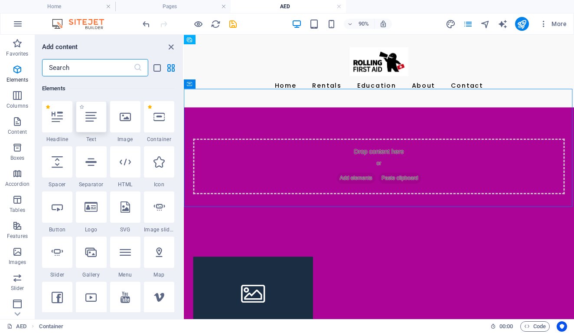
click at [91, 122] on div at bounding box center [91, 116] width 30 height 31
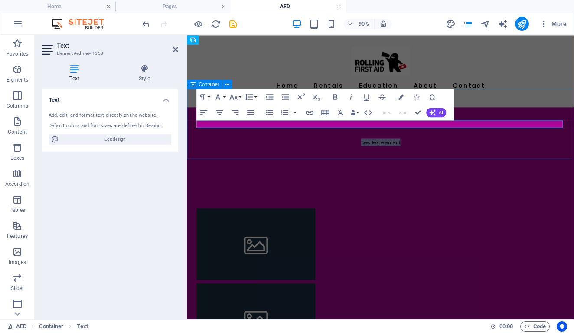
scroll to position [0, 0]
click at [392, 150] on p "New text element" at bounding box center [402, 154] width 409 height 8
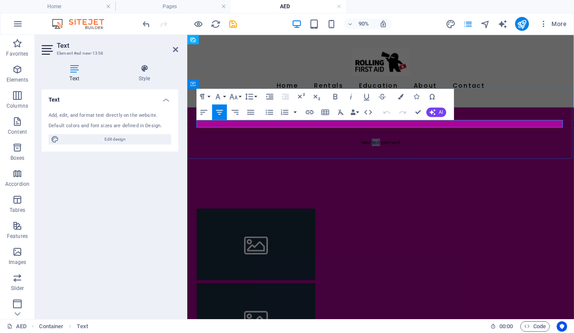
click at [392, 150] on p "New text element" at bounding box center [402, 154] width 409 height 8
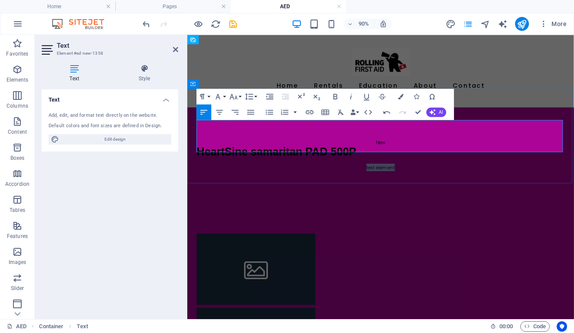
drag, startPoint x: 421, startPoint y: 161, endPoint x: 376, endPoint y: 159, distance: 45.6
click at [375, 178] on p "text element" at bounding box center [402, 182] width 409 height 8
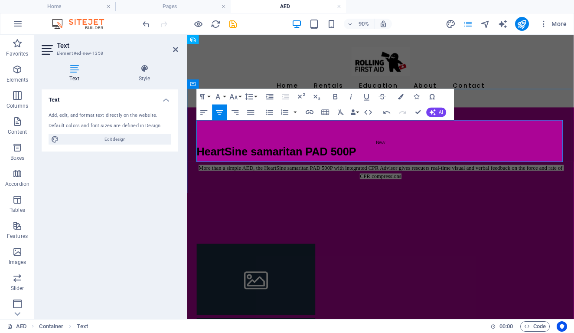
click at [413, 158] on h1 "HeartSine samaritan PAD 500P" at bounding box center [402, 164] width 409 height 13
click at [413, 150] on p "New" at bounding box center [402, 154] width 409 height 8
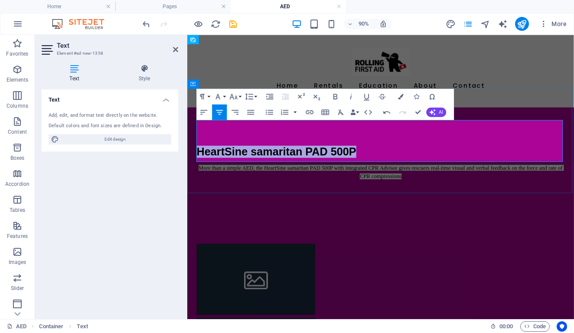
drag, startPoint x: 375, startPoint y: 143, endPoint x: 201, endPoint y: 145, distance: 174.0
click at [201, 158] on h1 "HeartSine samaritan PAD 500P" at bounding box center [402, 164] width 409 height 13
click at [249, 113] on icon "button" at bounding box center [251, 113] width 10 height 10
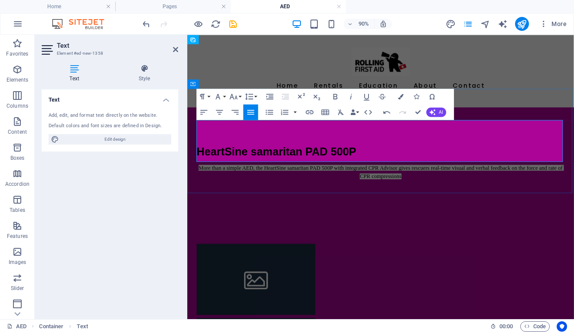
click at [252, 109] on icon "button" at bounding box center [251, 113] width 10 height 10
click at [218, 110] on icon "button" at bounding box center [219, 112] width 7 height 5
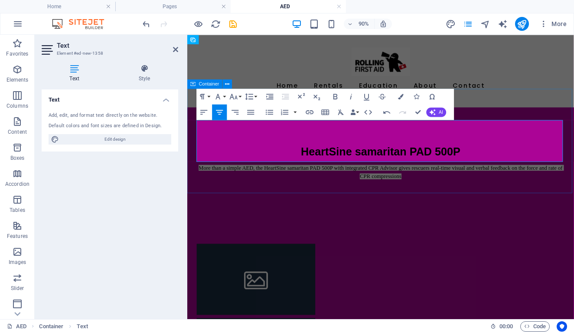
click at [260, 190] on div "HeartSine samaritan PAD 500P More than a simple AED, the HeartSine samaritan PA…" at bounding box center [402, 173] width 430 height 117
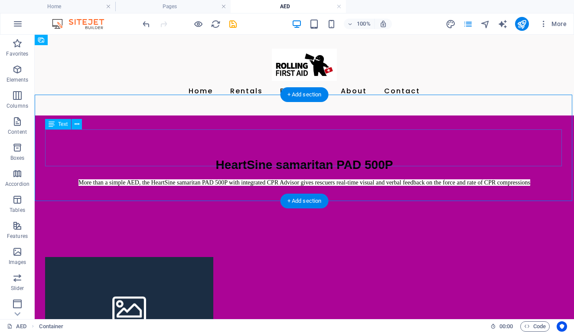
click at [498, 162] on div "HeartSine samaritan PAD 500P More than a simple AED, the HeartSine samaritan PA…" at bounding box center [304, 168] width 519 height 37
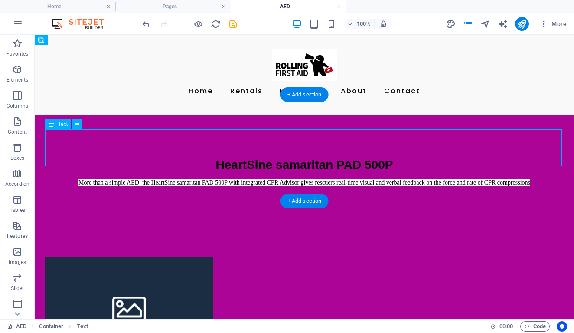
click at [498, 162] on div "HeartSine samaritan PAD 500P More than a simple AED, the HeartSine samaritan PA…" at bounding box center [304, 168] width 519 height 37
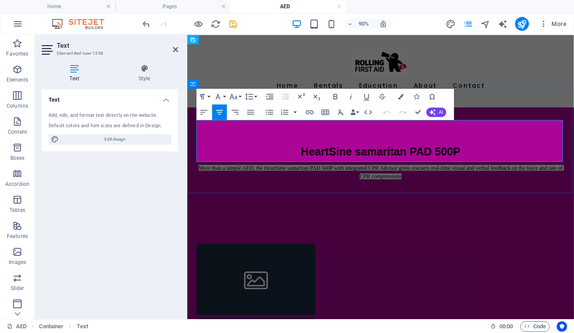
click at [449, 178] on p "More than a simple AED, the HeartSine samaritan PAD 500P with integrated CPR Ad…" at bounding box center [402, 188] width 409 height 20
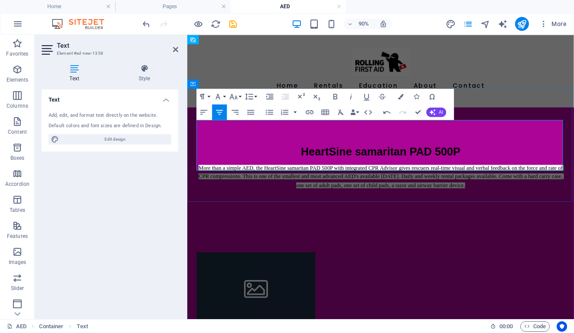
click at [273, 179] on span "More than a simple AED, the HeartSine samaritan PAD 500P with integrated CPR Ad…" at bounding box center [403, 192] width 406 height 26
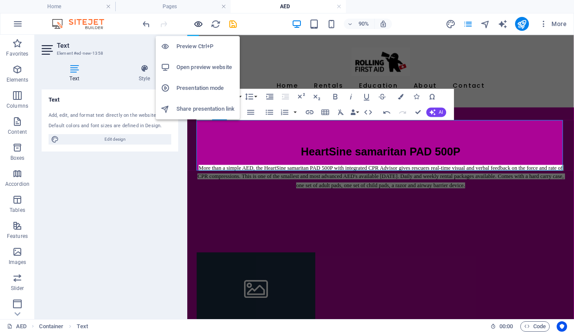
click at [198, 24] on icon "button" at bounding box center [198, 24] width 10 height 10
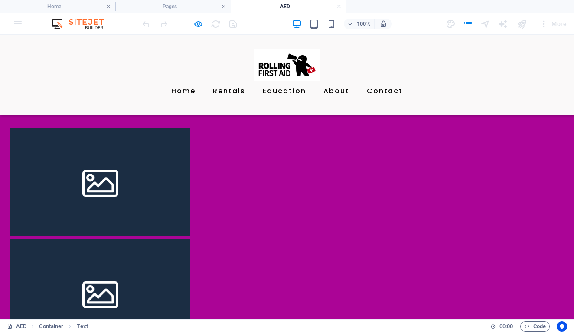
scroll to position [136, 0]
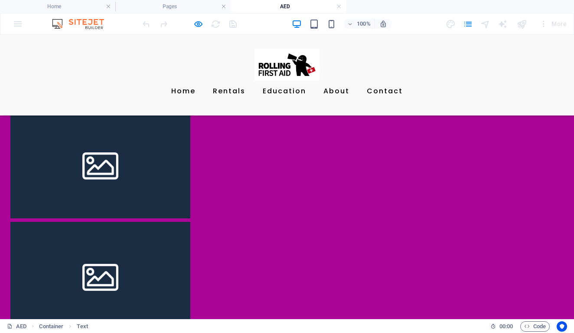
click at [105, 168] on img at bounding box center [100, 164] width 180 height 108
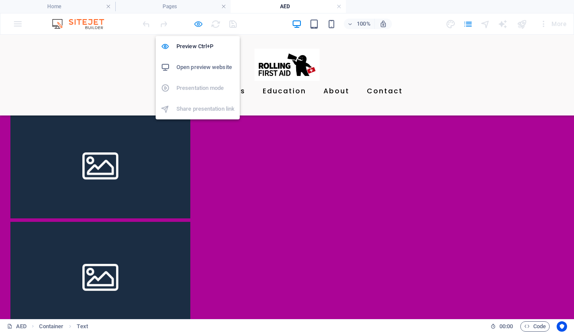
click at [199, 25] on icon "button" at bounding box center [198, 24] width 10 height 10
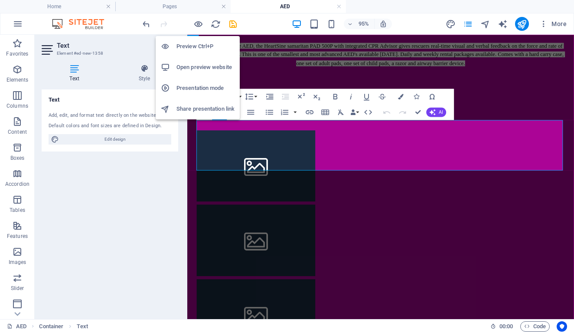
scroll to position [0, 0]
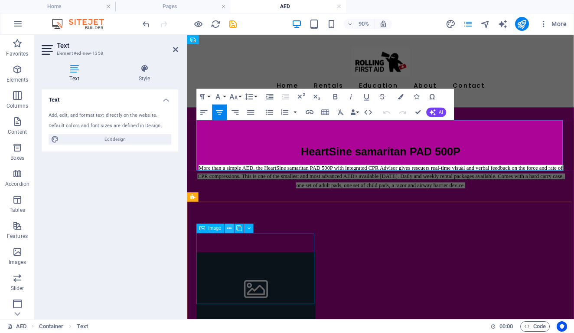
click at [230, 228] on icon at bounding box center [230, 228] width 4 height 8
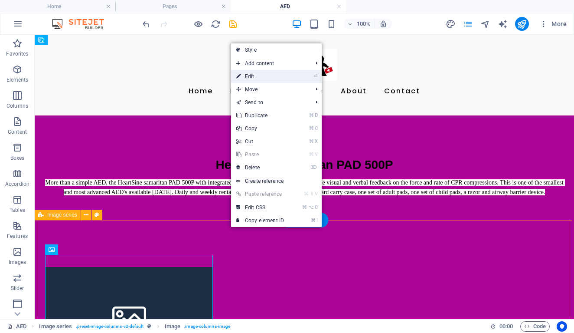
click at [255, 80] on link "⏎ Edit" at bounding box center [260, 76] width 58 height 13
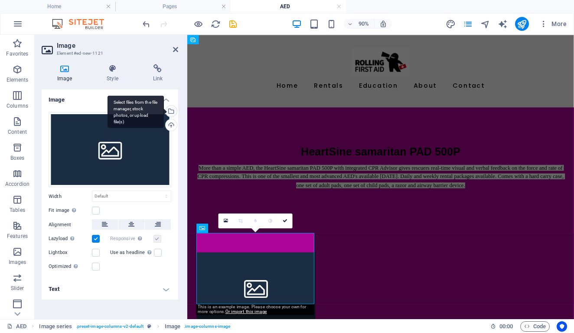
click at [171, 108] on div "Select files from the file manager, stock photos, or upload file(s)" at bounding box center [170, 111] width 13 height 13
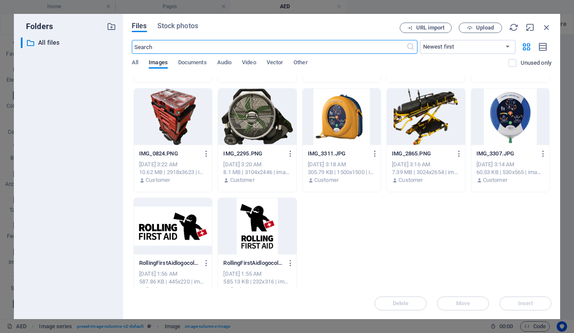
scroll to position [536, 0]
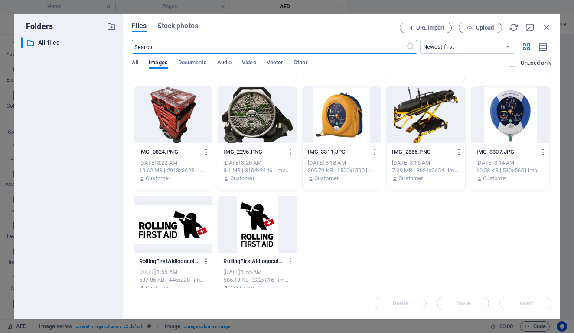
click at [346, 118] on div at bounding box center [342, 115] width 78 height 56
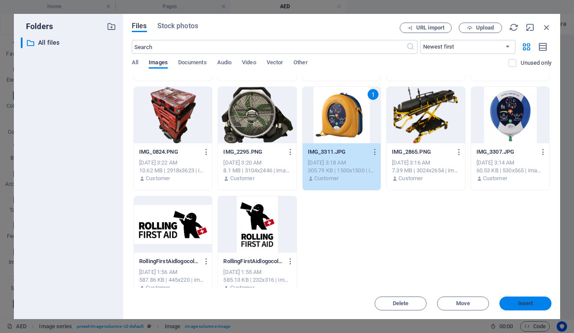
click at [522, 301] on span "Insert" at bounding box center [525, 303] width 15 height 5
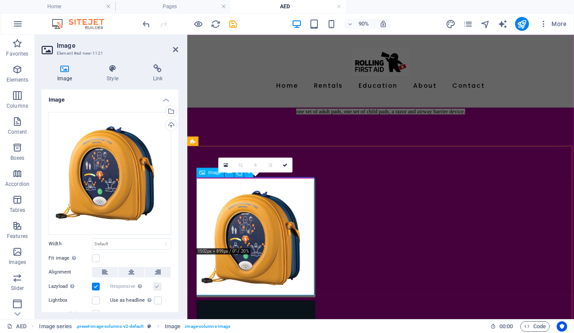
scroll to position [62, 0]
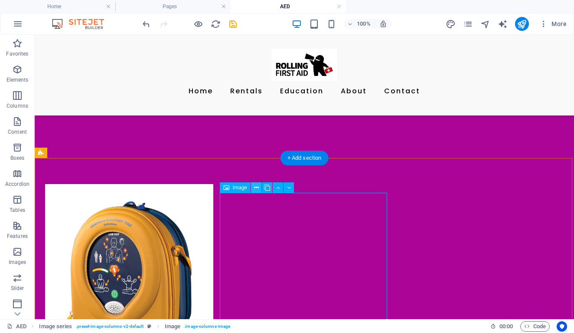
click at [255, 190] on icon at bounding box center [256, 187] width 5 height 9
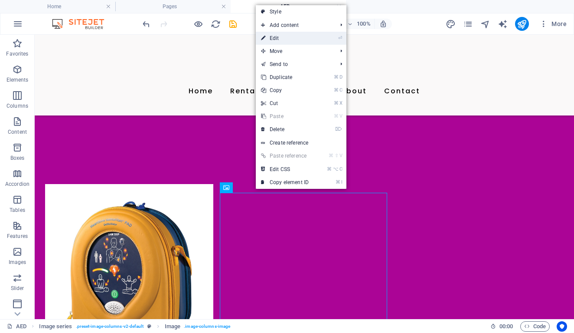
click at [280, 43] on link "⏎ Edit" at bounding box center [285, 38] width 58 height 13
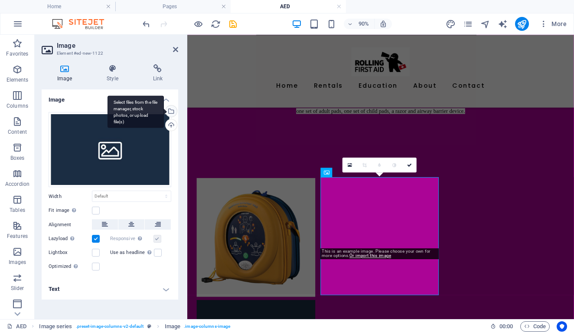
click at [171, 109] on div "Select files from the file manager, stock photos, or upload file(s)" at bounding box center [170, 111] width 13 height 13
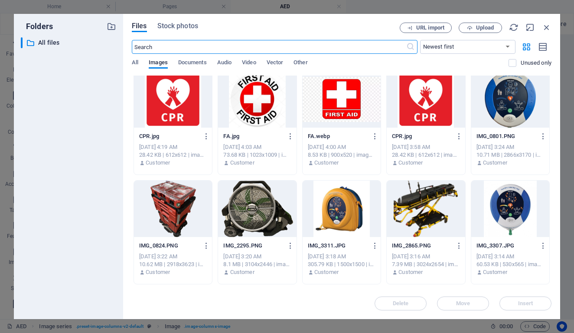
scroll to position [443, 0]
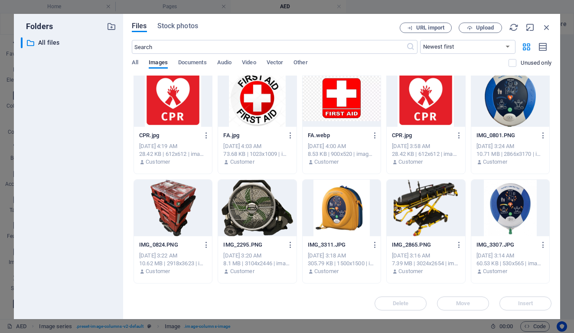
click at [510, 211] on div at bounding box center [511, 208] width 78 height 56
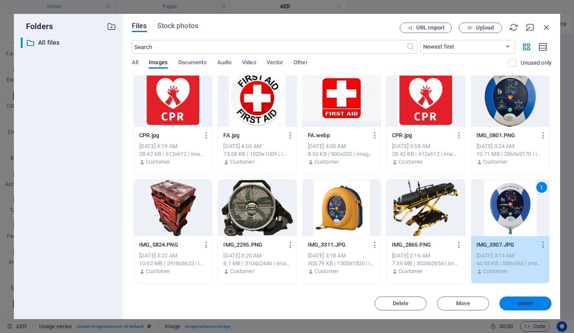
click at [519, 305] on span "Insert" at bounding box center [525, 303] width 15 height 5
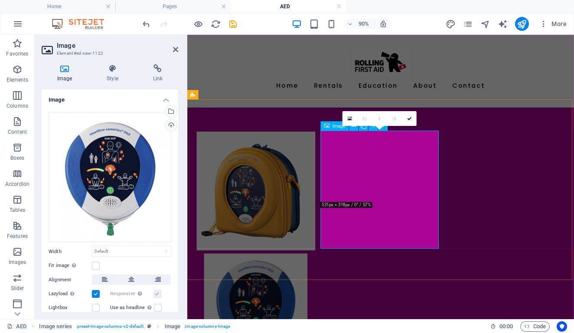
scroll to position [116, 0]
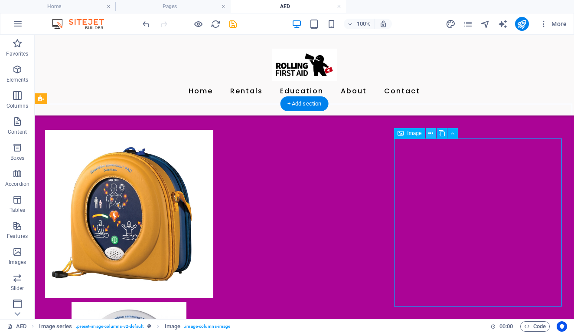
click at [432, 136] on icon at bounding box center [431, 133] width 5 height 9
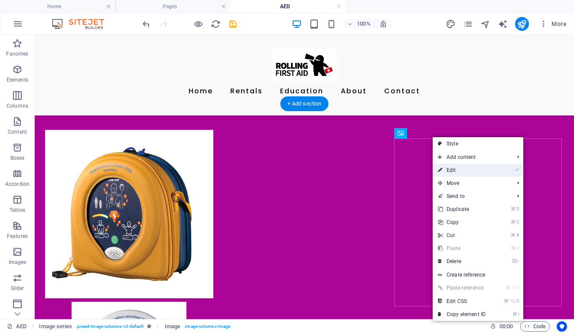
click at [449, 167] on link "⏎ Edit" at bounding box center [462, 170] width 58 height 13
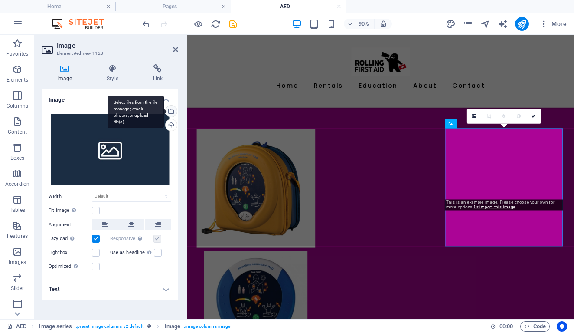
click at [172, 107] on div "Select files from the file manager, stock photos, or upload file(s)" at bounding box center [170, 111] width 13 height 13
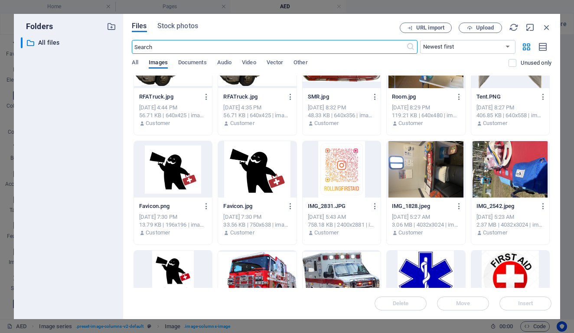
scroll to position [0, 0]
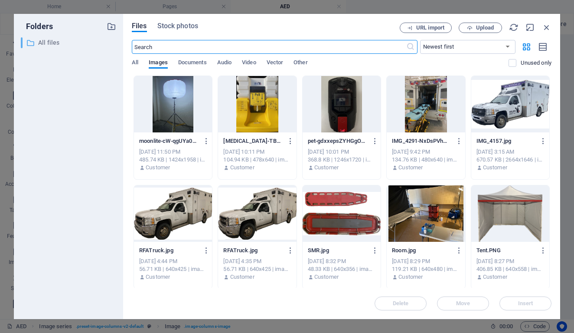
click at [38, 43] on p "All files" at bounding box center [69, 43] width 62 height 10
click at [134, 60] on span "All" at bounding box center [135, 63] width 7 height 12
click at [152, 64] on span "Images" at bounding box center [158, 63] width 19 height 12
click at [546, 29] on icon "button" at bounding box center [547, 28] width 10 height 10
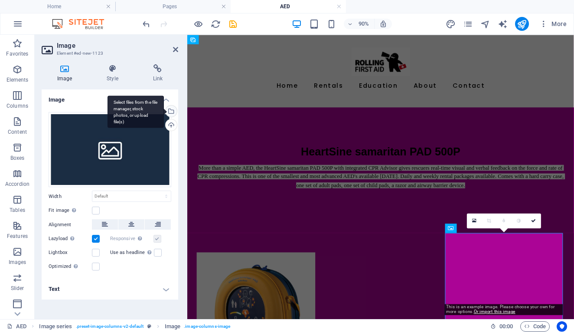
click at [164, 108] on div "Select files from the file manager, stock photos, or upload file(s)" at bounding box center [136, 111] width 56 height 33
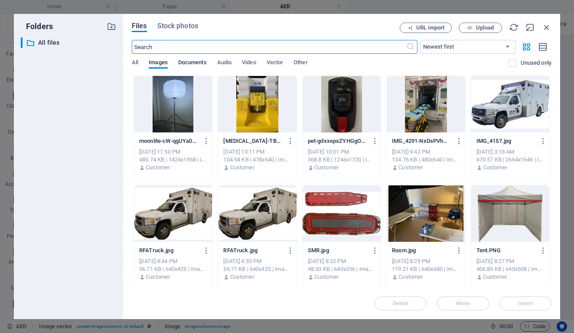
click at [188, 59] on span "Documents" at bounding box center [192, 63] width 29 height 12
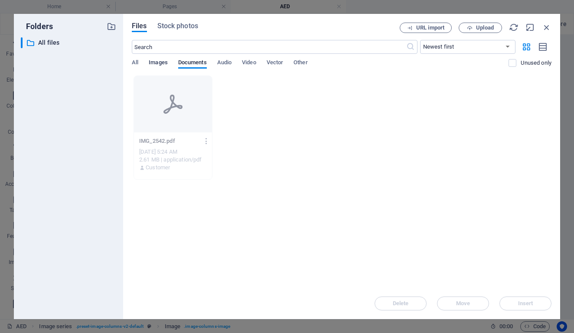
click at [159, 61] on span "Images" at bounding box center [158, 63] width 19 height 12
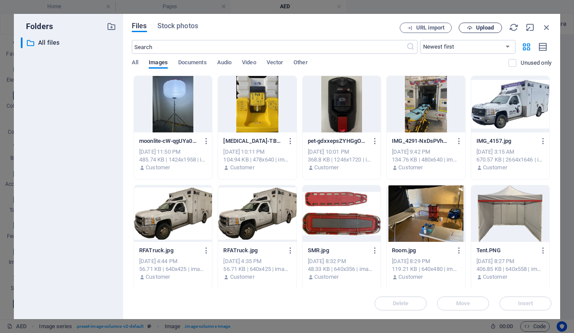
click at [486, 27] on span "Upload" at bounding box center [485, 27] width 18 height 5
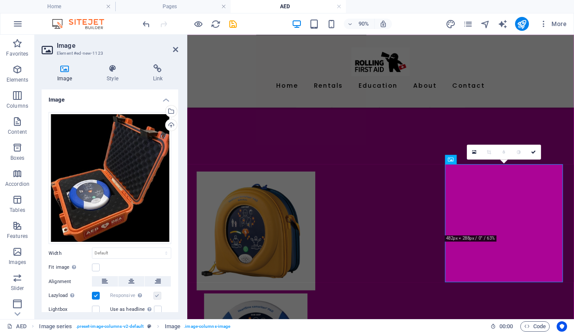
scroll to position [77, 0]
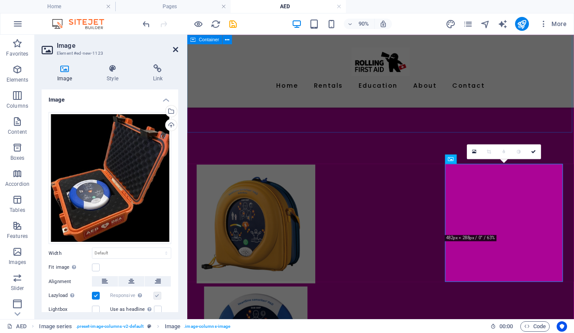
drag, startPoint x: 175, startPoint y: 49, endPoint x: 154, endPoint y: 21, distance: 34.8
click at [175, 49] on icon at bounding box center [175, 49] width 5 height 7
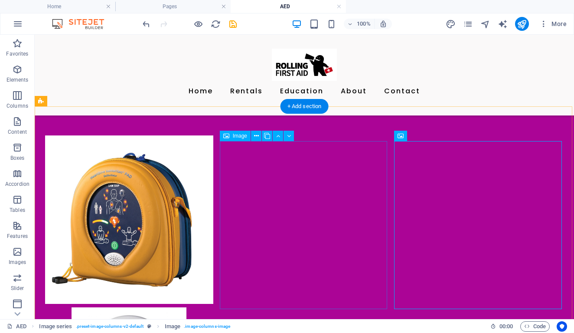
scroll to position [109, 0]
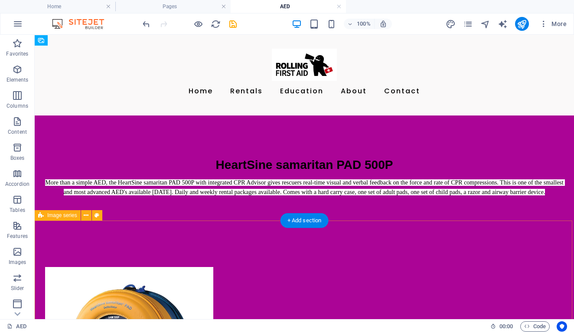
scroll to position [0, 0]
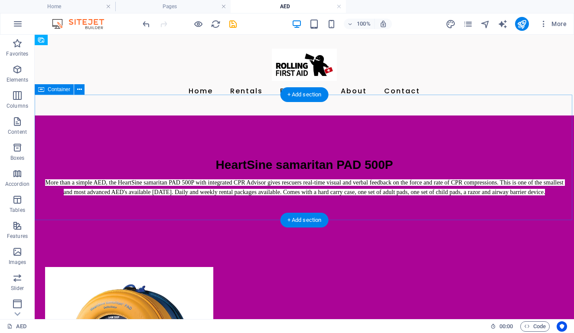
click at [101, 207] on div "HeartSine samaritan PAD 500P More than a simple AED, the HeartSine samaritan PA…" at bounding box center [305, 173] width 540 height 117
click at [75, 196] on div "HeartSine samaritan PAD 500P More than a simple AED, the HeartSine samaritan PA…" at bounding box center [305, 173] width 540 height 117
click at [64, 180] on div "HeartSine samaritan PAD 500P More than a simple AED, the HeartSine samaritan PA…" at bounding box center [304, 173] width 519 height 47
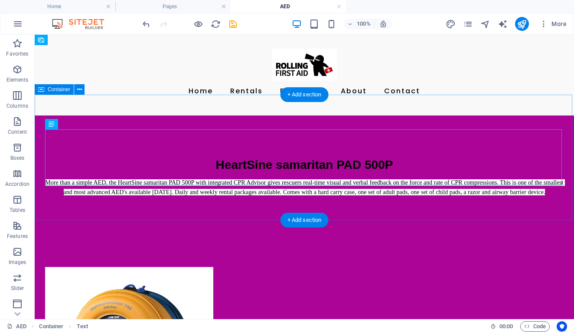
click at [59, 197] on div "HeartSine samaritan PAD 500P More than a simple AED, the HeartSine samaritan PA…" at bounding box center [305, 173] width 540 height 117
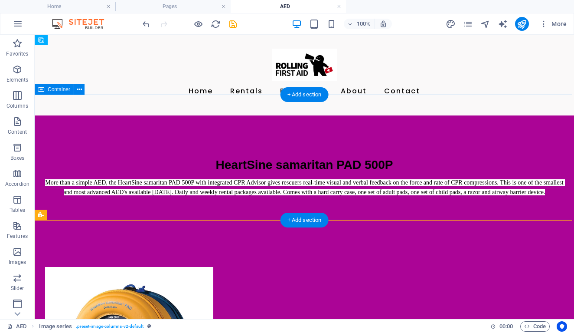
click at [66, 209] on div "HeartSine samaritan PAD 500P More than a simple AED, the HeartSine samaritan PA…" at bounding box center [305, 173] width 540 height 117
click at [64, 192] on div "HeartSine samaritan PAD 500P More than a simple AED, the HeartSine samaritan PA…" at bounding box center [305, 173] width 540 height 117
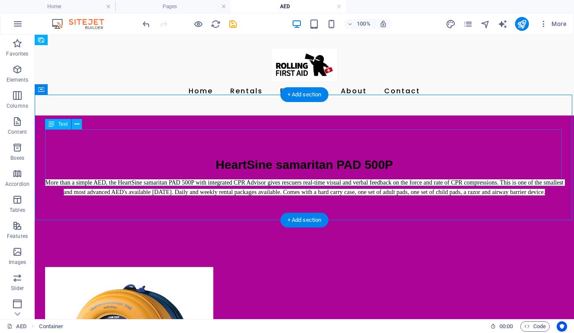
click at [48, 160] on div "HeartSine samaritan PAD 500P More than a simple AED, the HeartSine samaritan PA…" at bounding box center [304, 173] width 519 height 47
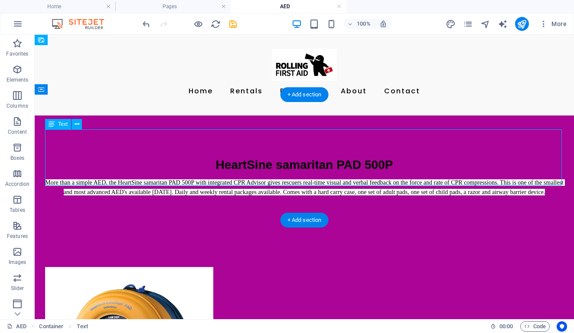
click at [58, 161] on div "HeartSine samaritan PAD 500P More than a simple AED, the HeartSine samaritan PA…" at bounding box center [304, 173] width 519 height 47
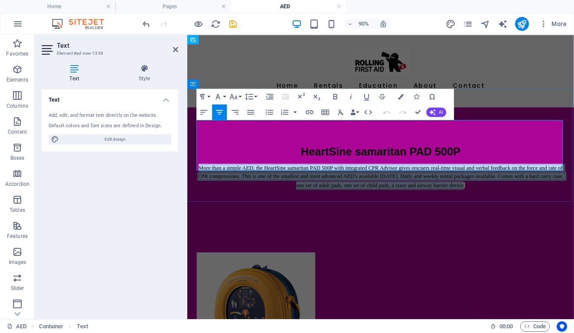
drag, startPoint x: 202, startPoint y: 160, endPoint x: 557, endPoint y: 180, distance: 355.8
click at [557, 180] on p "More than a simple AED, the HeartSine samaritan PAD 500P with integrated CPR Ad…" at bounding box center [402, 192] width 409 height 29
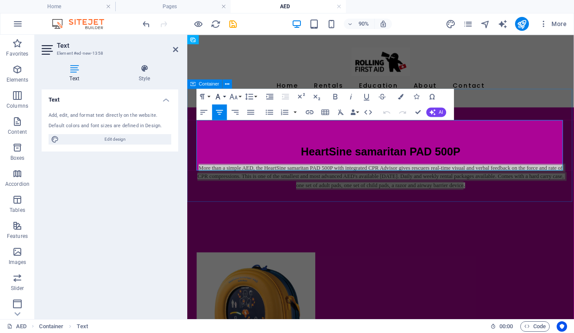
click at [220, 98] on icon "button" at bounding box center [218, 97] width 5 height 6
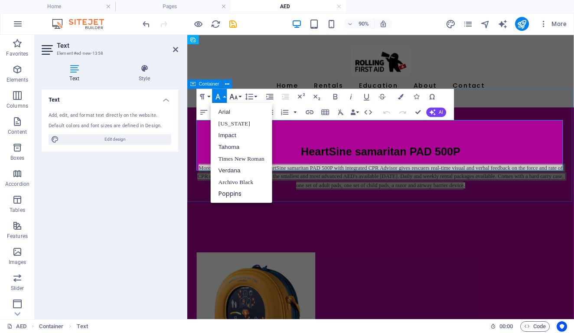
click at [236, 95] on icon "button" at bounding box center [234, 97] width 10 height 10
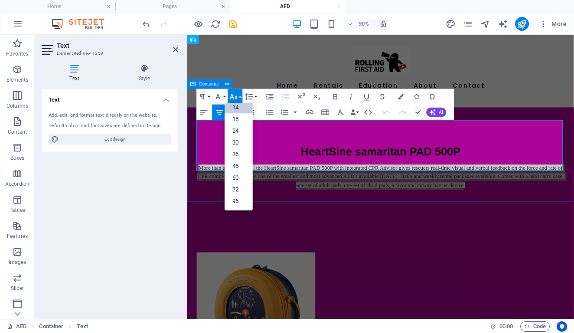
scroll to position [70, 0]
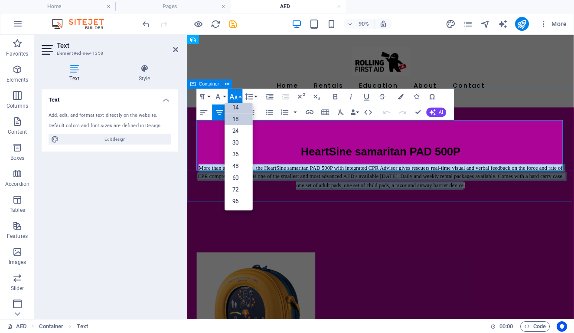
click at [236, 122] on link "18" at bounding box center [239, 119] width 28 height 12
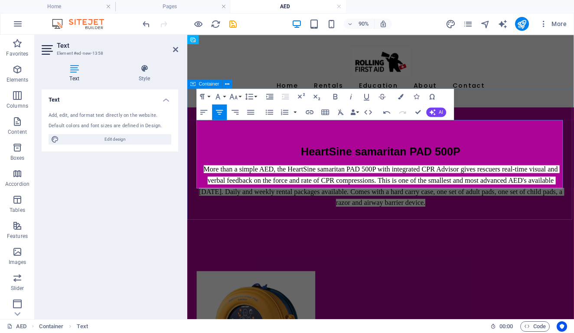
click at [266, 232] on div "HeartSine samaritan PAD 500P More than a simple AED, the HeartSine samaritan PA…" at bounding box center [402, 188] width 430 height 147
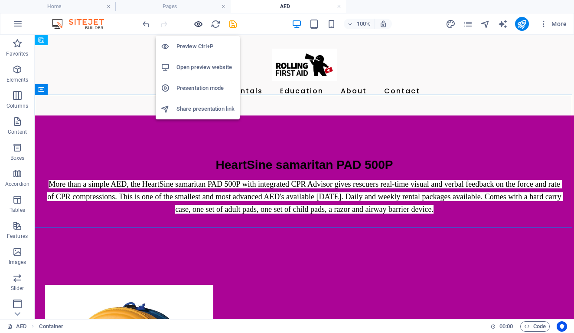
click at [197, 24] on icon "button" at bounding box center [198, 24] width 10 height 10
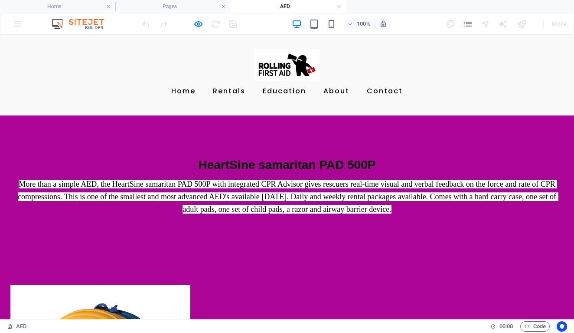
scroll to position [0, 0]
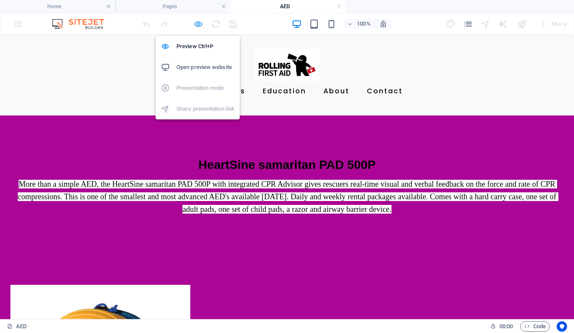
click at [195, 22] on icon "button" at bounding box center [198, 24] width 10 height 10
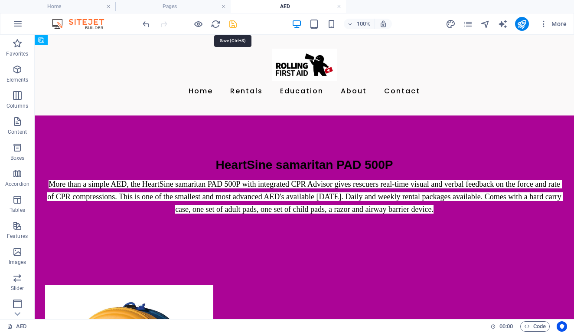
click at [234, 23] on icon "save" at bounding box center [233, 24] width 10 height 10
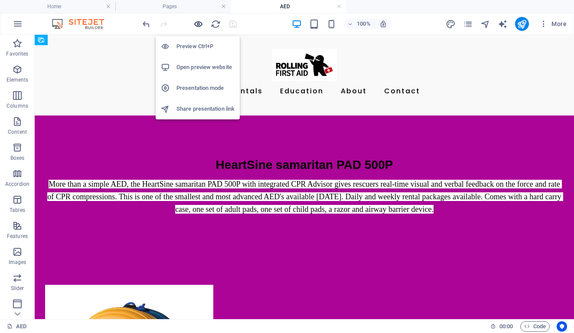
click at [196, 23] on icon "button" at bounding box center [198, 24] width 10 height 10
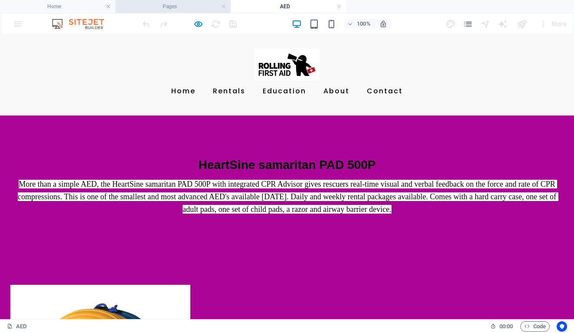
click at [157, 5] on h4 "Pages" at bounding box center [172, 7] width 115 height 10
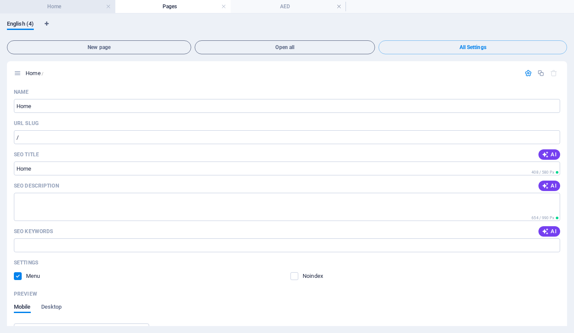
click at [61, 3] on h4 "Home" at bounding box center [57, 7] width 115 height 10
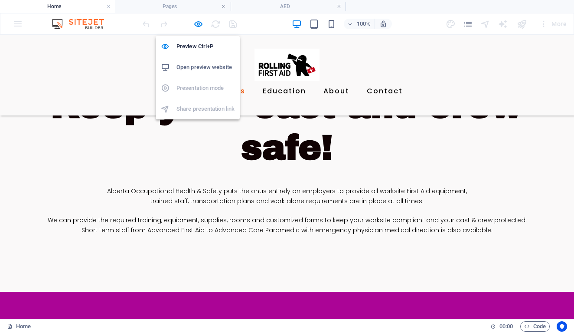
click at [188, 68] on h6 "Open preview website" at bounding box center [206, 67] width 58 height 10
click at [196, 20] on icon "button" at bounding box center [198, 24] width 10 height 10
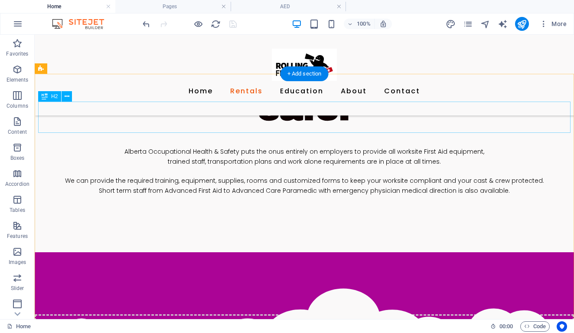
scroll to position [384, 0]
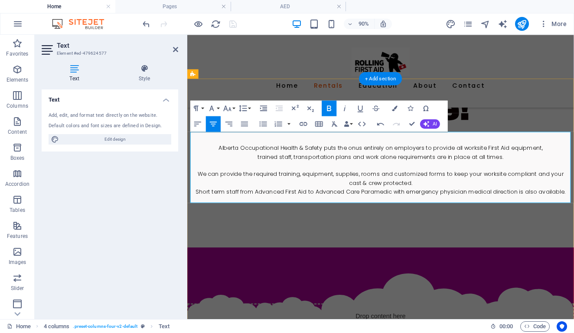
drag, startPoint x: 334, startPoint y: 215, endPoint x: 465, endPoint y: 216, distance: 131.0
click at [232, 107] on icon "button" at bounding box center [228, 109] width 10 height 10
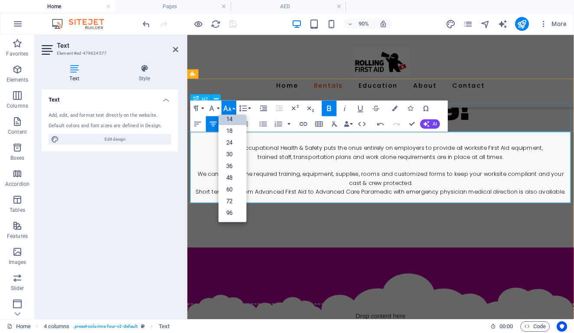
scroll to position [70, 0]
click at [228, 128] on link "18" at bounding box center [233, 131] width 28 height 12
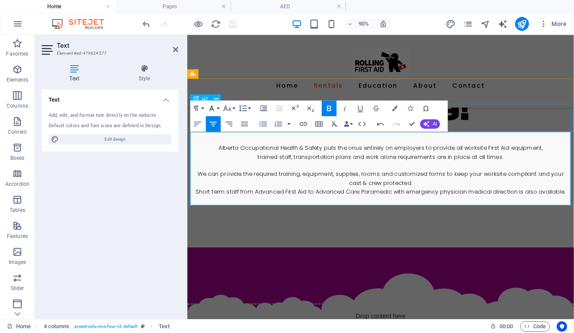
click at [210, 106] on icon "button" at bounding box center [212, 109] width 10 height 10
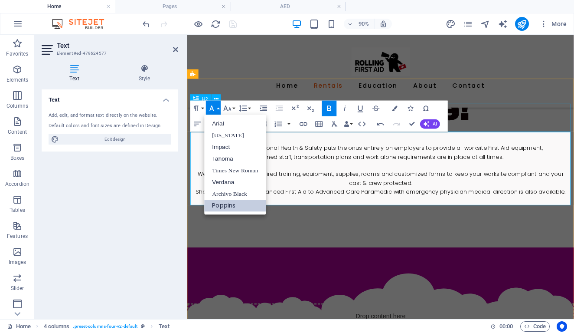
scroll to position [0, 0]
drag, startPoint x: 306, startPoint y: 187, endPoint x: 361, endPoint y: 188, distance: 55.5
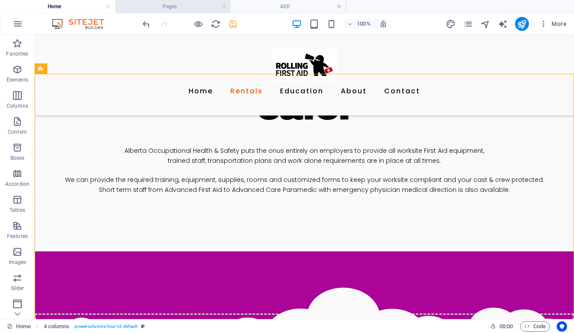
click at [163, 10] on h4 "Pages" at bounding box center [172, 7] width 115 height 10
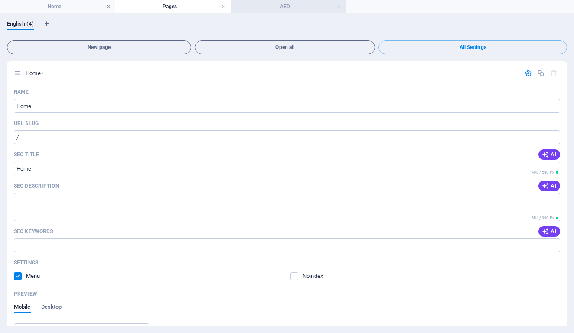
click at [295, 5] on h4 "AED" at bounding box center [288, 7] width 115 height 10
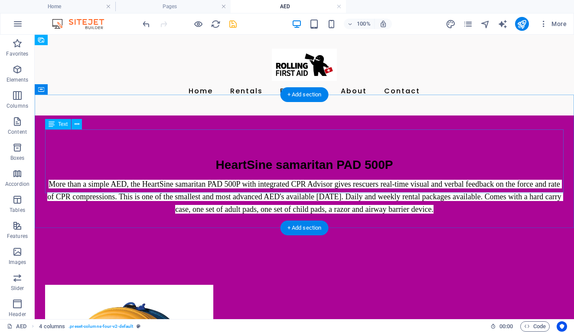
click at [71, 161] on div "HeartSine samaritan PAD 500P More than a simple AED, the HeartSine samaritan PA…" at bounding box center [304, 182] width 519 height 65
click at [49, 162] on div "HeartSine samaritan PAD 500P More than a simple AED, the HeartSine samaritan PA…" at bounding box center [304, 182] width 519 height 65
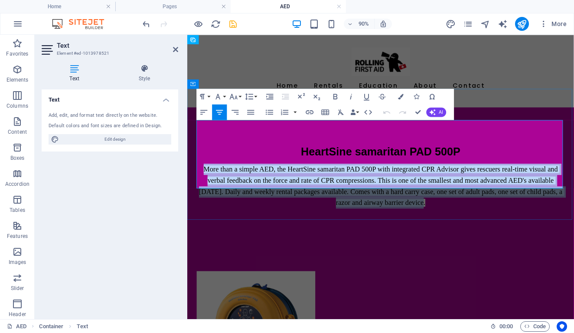
drag, startPoint x: 205, startPoint y: 163, endPoint x: 520, endPoint y: 194, distance: 316.1
click at [520, 194] on p "More than a simple AED, the HeartSine samaritan PAD 500P with integrated CPR Ad…" at bounding box center [402, 203] width 409 height 50
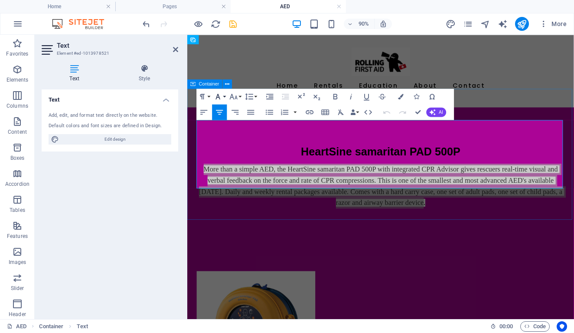
click at [218, 94] on icon "button" at bounding box center [218, 97] width 5 height 6
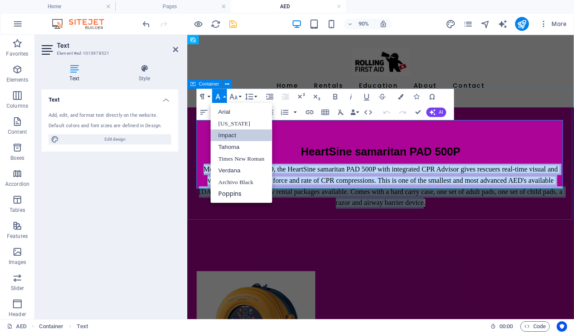
click at [221, 134] on link "Impact" at bounding box center [242, 135] width 62 height 12
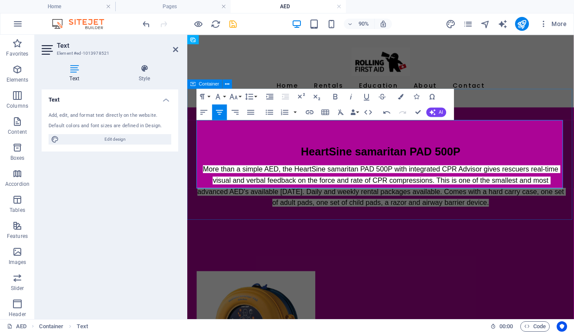
click at [243, 216] on div "HeartSine samaritan PAD 500P More than a simple AED, the HeartSine samaritan PA…" at bounding box center [402, 188] width 430 height 147
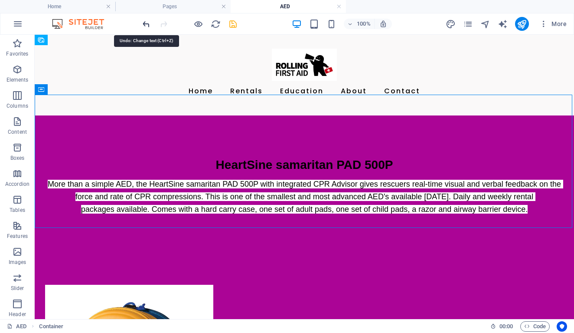
click at [147, 23] on icon "undo" at bounding box center [146, 24] width 10 height 10
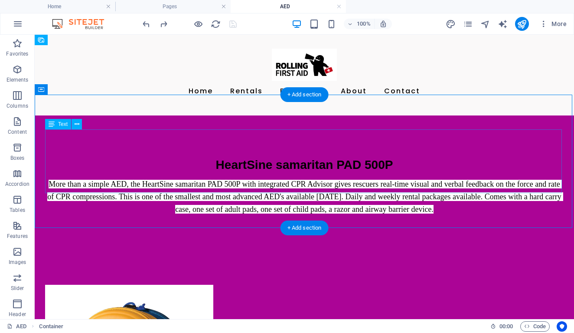
click at [104, 162] on div "HeartSine samaritan PAD 500P More than a simple AED, the HeartSine samaritan PA…" at bounding box center [304, 182] width 519 height 65
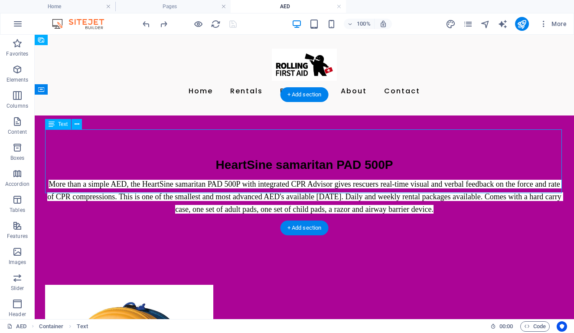
click at [104, 162] on div "HeartSine samaritan PAD 500P More than a simple AED, the HeartSine samaritan PA…" at bounding box center [304, 182] width 519 height 65
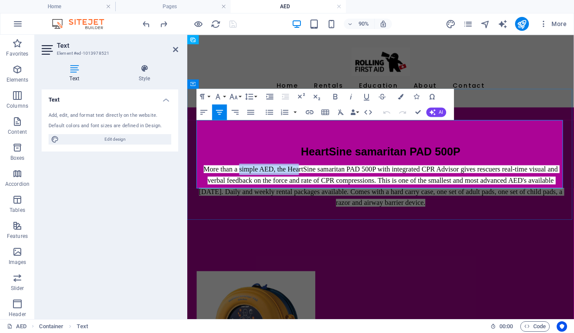
drag, startPoint x: 247, startPoint y: 162, endPoint x: 319, endPoint y: 164, distance: 71.6
click at [319, 180] on span "More than a simple AED, the HeartSine samaritan PAD 500P with integrated CPR Ad…" at bounding box center [403, 203] width 406 height 46
drag, startPoint x: 503, startPoint y: 109, endPoint x: 618, endPoint y: 130, distance: 116.8
click at [503, 115] on div "HeartSine samaritan PAD 500P More than a simple AED, the HeartSine samaritan PA…" at bounding box center [402, 188] width 430 height 147
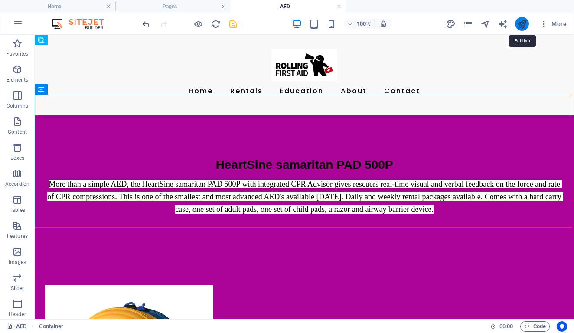
click at [523, 24] on icon "publish" at bounding box center [522, 24] width 10 height 10
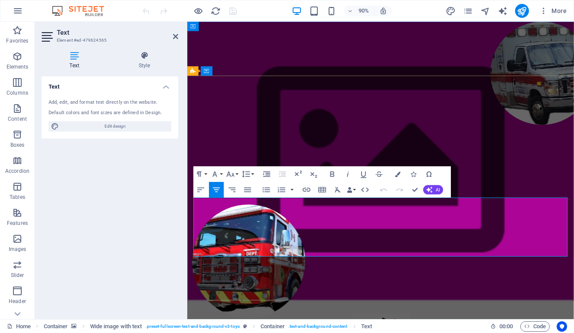
drag, startPoint x: 227, startPoint y: 222, endPoint x: 606, endPoint y: 277, distance: 383.1
click at [231, 173] on icon "button" at bounding box center [231, 174] width 10 height 10
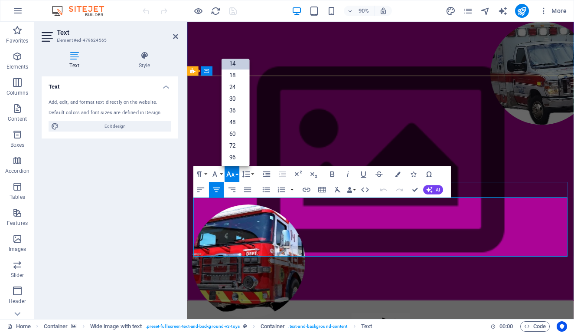
scroll to position [70, 0]
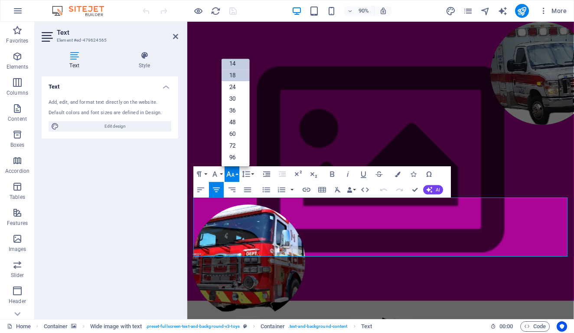
click at [233, 72] on link "18" at bounding box center [236, 75] width 28 height 12
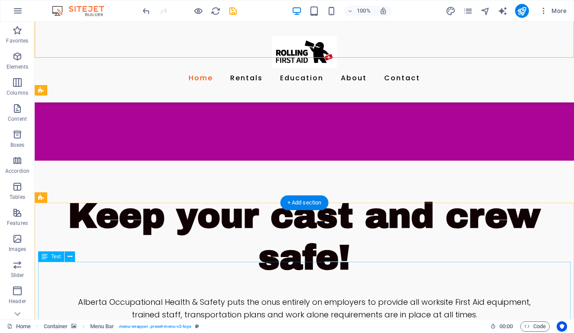
scroll to position [239, 0]
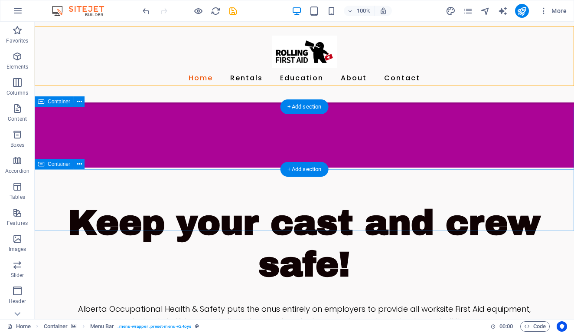
click at [60, 165] on span "Container" at bounding box center [59, 163] width 23 height 5
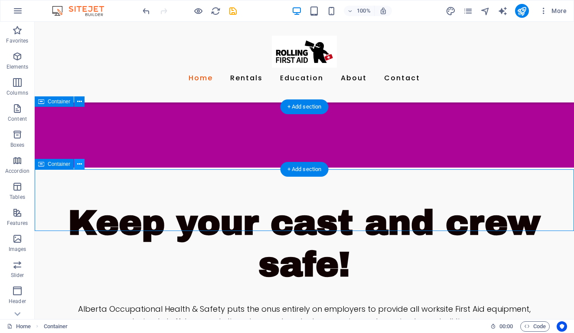
click at [78, 165] on icon at bounding box center [79, 164] width 5 height 9
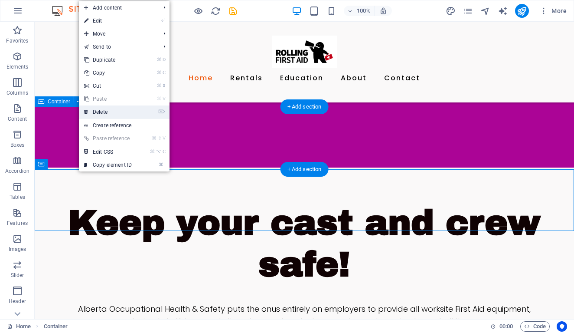
click at [102, 108] on link "⌦ Delete" at bounding box center [108, 111] width 58 height 13
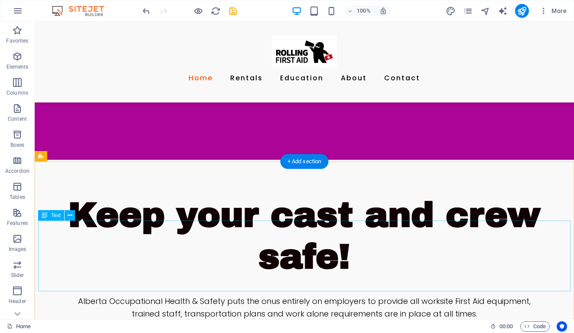
scroll to position [249, 0]
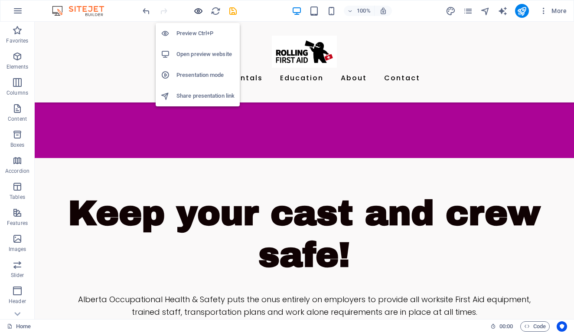
click at [195, 11] on icon "button" at bounding box center [198, 11] width 10 height 10
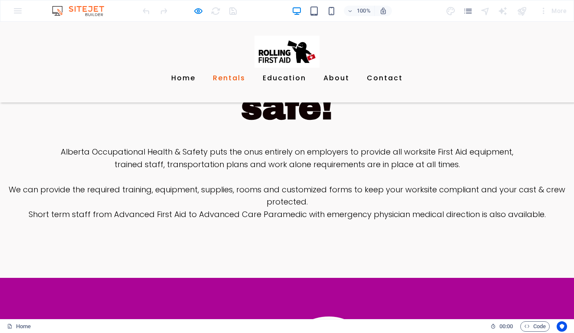
scroll to position [397, 0]
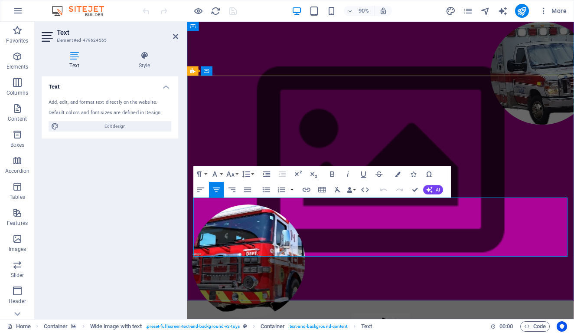
drag, startPoint x: 228, startPoint y: 221, endPoint x: 302, endPoint y: 223, distance: 74.2
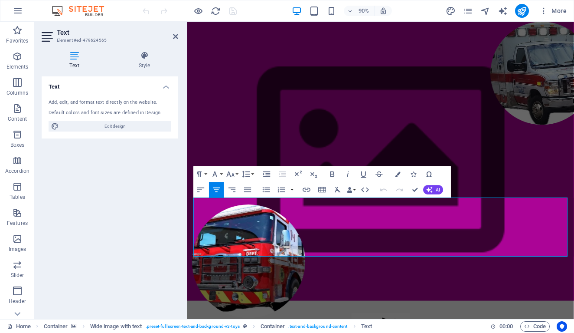
click at [143, 54] on icon at bounding box center [145, 55] width 68 height 9
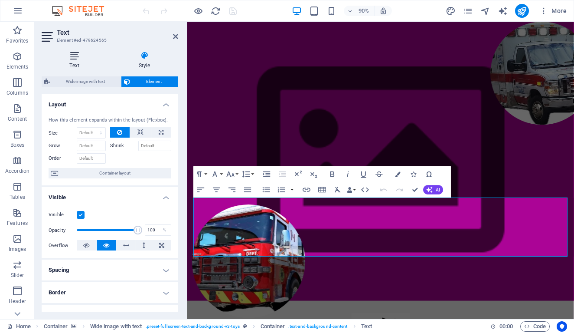
click at [74, 56] on icon at bounding box center [75, 55] width 66 height 9
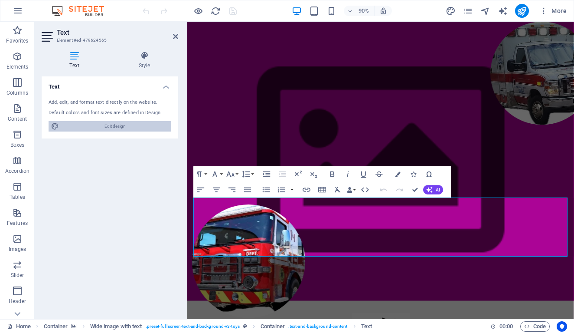
click at [108, 126] on span "Edit design" at bounding box center [115, 126] width 107 height 10
select select "700"
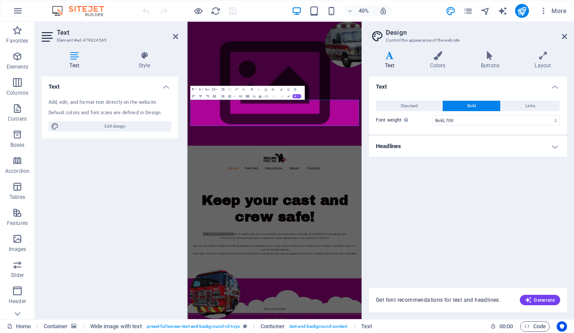
click at [393, 56] on icon at bounding box center [390, 55] width 42 height 9
drag, startPoint x: 565, startPoint y: 34, endPoint x: 419, endPoint y: 14, distance: 147.2
click at [565, 34] on icon at bounding box center [564, 36] width 5 height 7
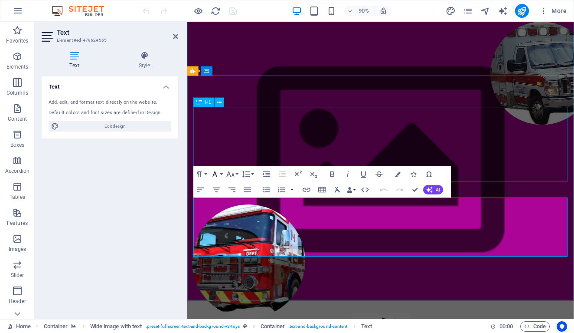
click at [217, 174] on icon "button" at bounding box center [215, 174] width 10 height 10
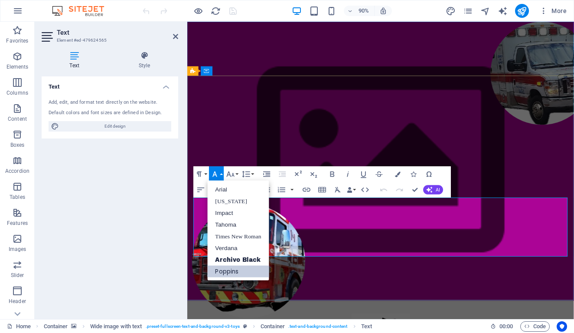
click at [228, 272] on link "Poppins" at bounding box center [239, 271] width 62 height 12
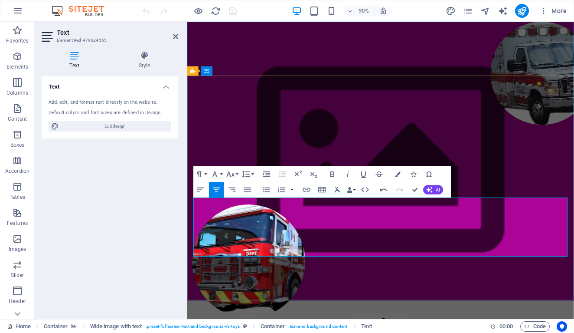
drag, startPoint x: 227, startPoint y: 221, endPoint x: 603, endPoint y: 272, distance: 379.5
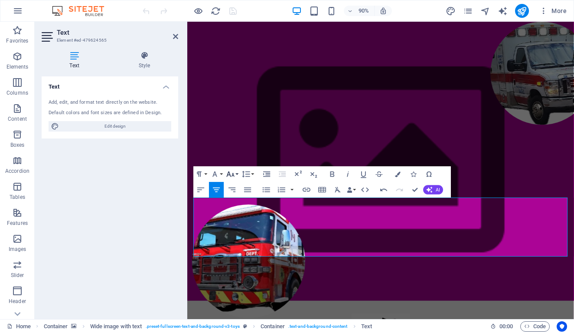
click at [229, 174] on icon "button" at bounding box center [231, 174] width 10 height 10
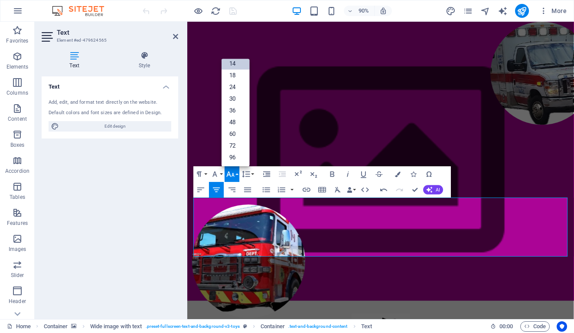
scroll to position [70, 0]
click at [233, 77] on link "18" at bounding box center [236, 75] width 28 height 12
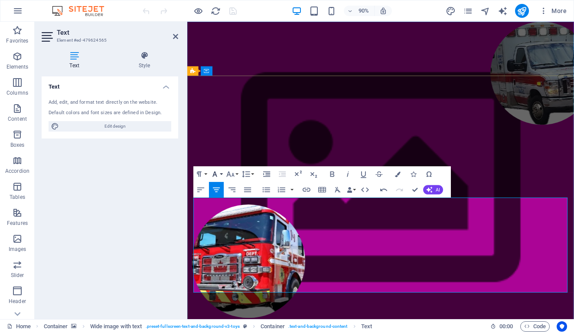
click at [215, 172] on icon "button" at bounding box center [215, 174] width 5 height 6
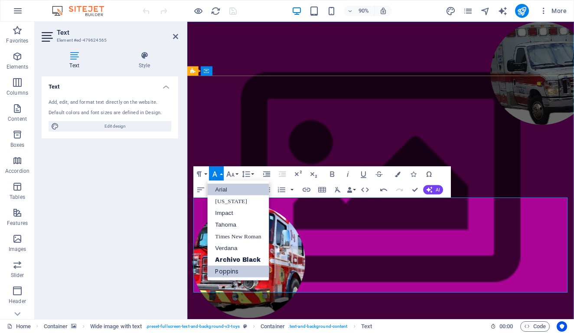
scroll to position [0, 0]
click at [230, 269] on link "Poppins" at bounding box center [239, 271] width 62 height 12
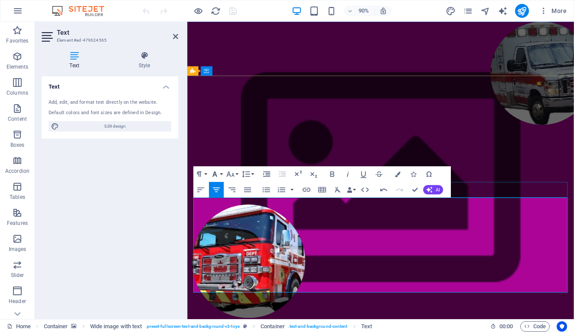
click at [215, 167] on button "Font Family" at bounding box center [216, 174] width 15 height 16
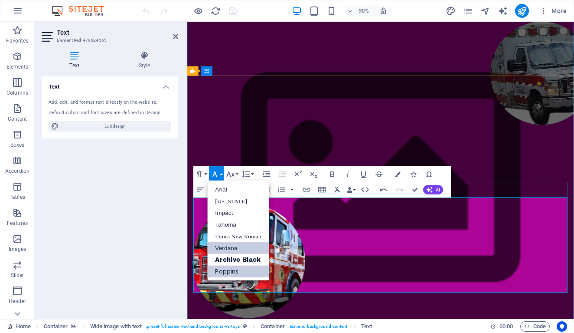
click at [223, 249] on link "Verdana" at bounding box center [239, 248] width 62 height 12
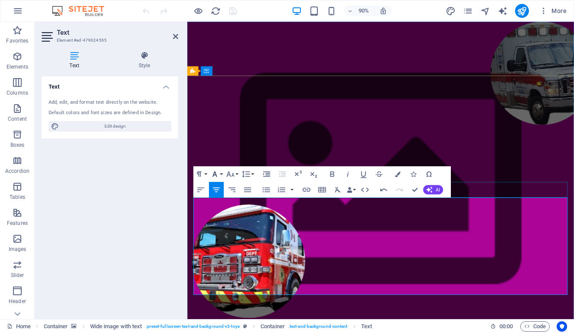
click at [216, 173] on icon "button" at bounding box center [215, 174] width 5 height 6
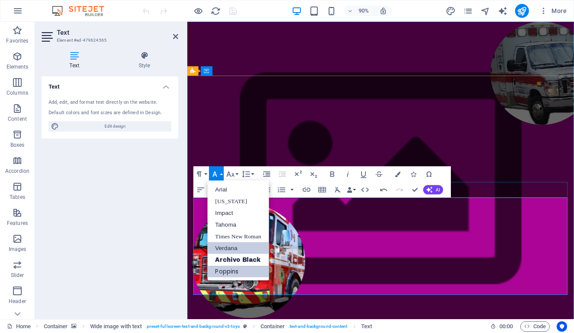
click at [226, 271] on link "Poppins" at bounding box center [239, 271] width 62 height 12
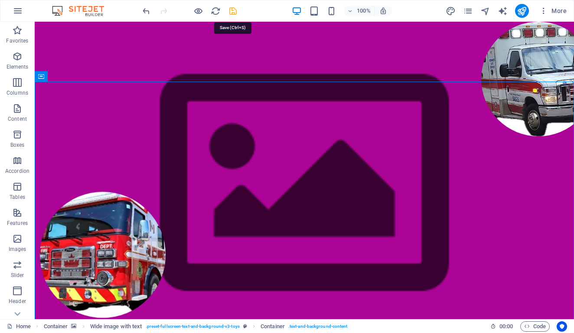
click at [232, 12] on icon "save" at bounding box center [233, 11] width 10 height 10
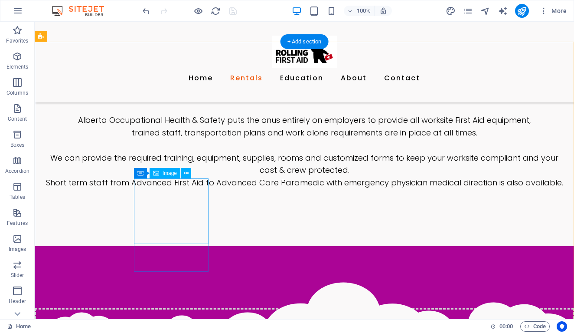
scroll to position [429, 0]
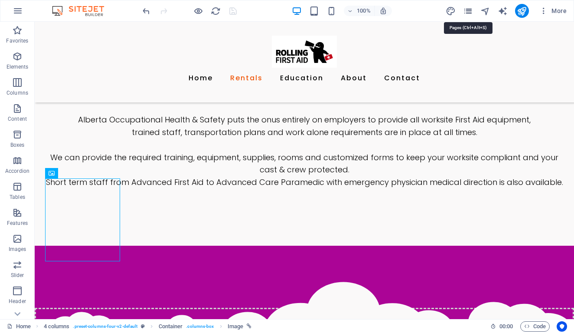
click at [468, 12] on icon "pages" at bounding box center [468, 11] width 10 height 10
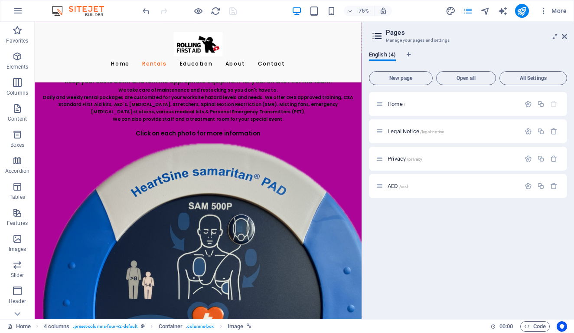
scroll to position [747, 0]
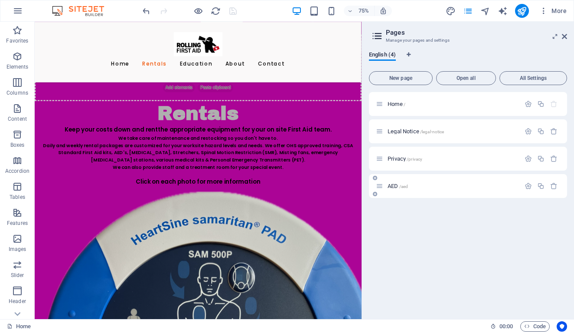
click at [393, 181] on div "AED /aed" at bounding box center [448, 186] width 144 height 10
click at [393, 185] on span "AED /aed" at bounding box center [398, 186] width 20 height 7
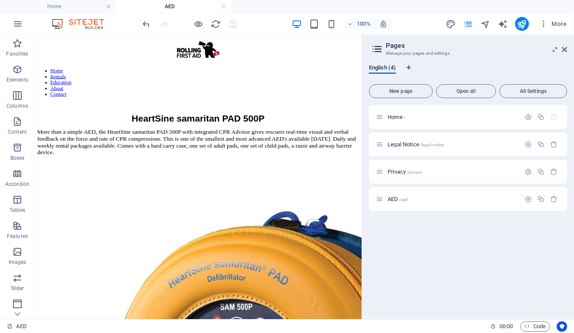
scroll to position [0, 0]
click at [66, 163] on div "HeartSine samaritan PAD 500P More than a simple AED, the HeartSine samaritan PA…" at bounding box center [252, 160] width 429 height 71
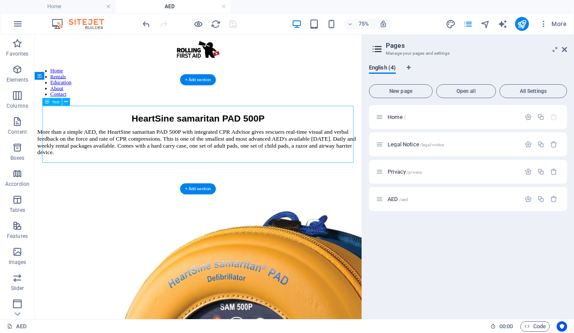
click at [66, 163] on div "HeartSine samaritan PAD 500P More than a simple AED, the HeartSine samaritan PA…" at bounding box center [252, 160] width 429 height 71
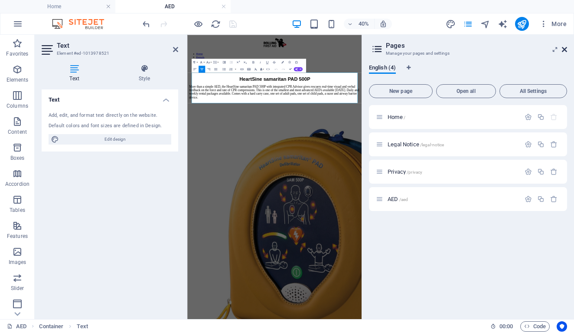
click at [564, 51] on icon at bounding box center [564, 49] width 5 height 7
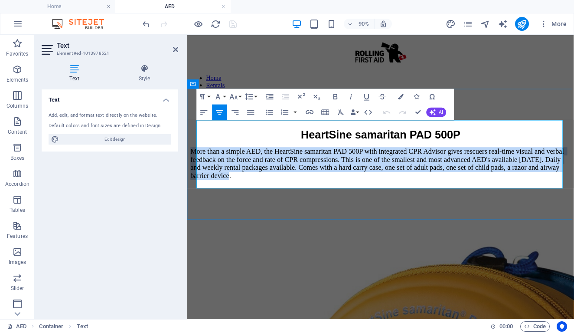
drag, startPoint x: 205, startPoint y: 161, endPoint x: 514, endPoint y: 195, distance: 310.8
click at [514, 195] on p "More than a simple AED, the HeartSine samaritan PAD 500P with integrated CPR Ad…" at bounding box center [402, 178] width 423 height 36
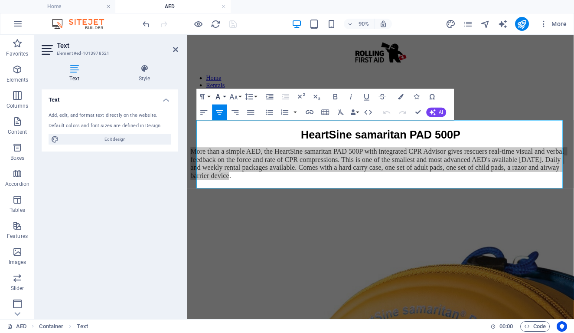
click at [218, 95] on icon "button" at bounding box center [218, 97] width 10 height 10
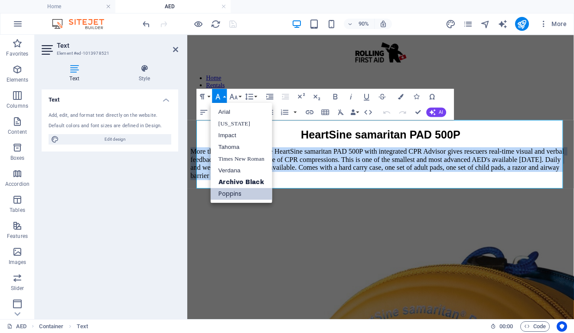
click at [237, 190] on link "Poppins" at bounding box center [242, 194] width 62 height 12
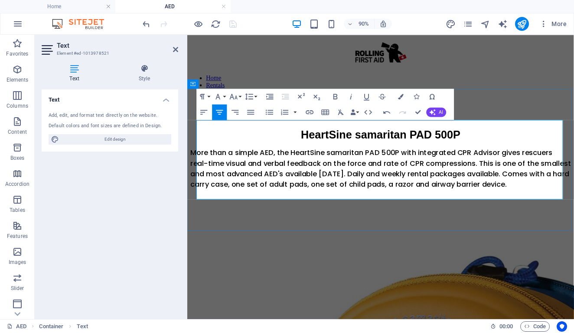
click at [305, 204] on span "More than a simple AED, the HeartSine samaritan PAD 500P with integrated CPR Ad…" at bounding box center [403, 183] width 425 height 46
click at [418, 188] on span "More than a simple AED, the HeartSine samaritan PAD 500P with integrated CPR Ad…" at bounding box center [403, 183] width 425 height 46
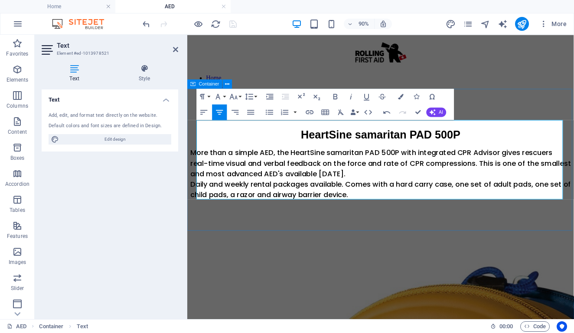
click at [513, 125] on div "HeartSine samaritan PAD 500P More than a simple AED, the HeartSine samaritan PA…" at bounding box center [402, 171] width 423 height 93
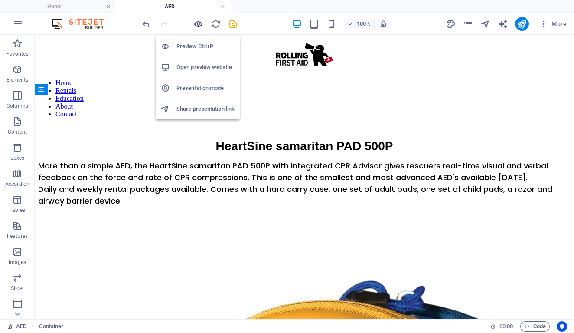
click at [199, 20] on icon "button" at bounding box center [198, 24] width 10 height 10
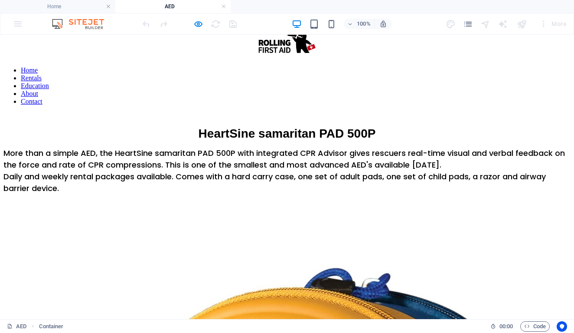
scroll to position [14, 0]
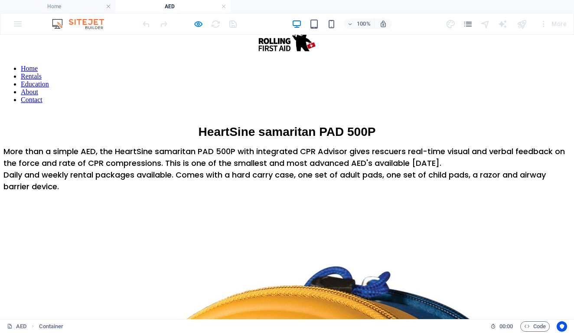
click at [213, 192] on div "HeartSine samaritan PAD 500P More than a simple AED, the HeartSine samaritan PA…" at bounding box center [286, 152] width 567 height 82
click at [156, 192] on div "HeartSine samaritan PAD 500P More than a simple AED, the HeartSine samaritan PA…" at bounding box center [286, 152] width 567 height 82
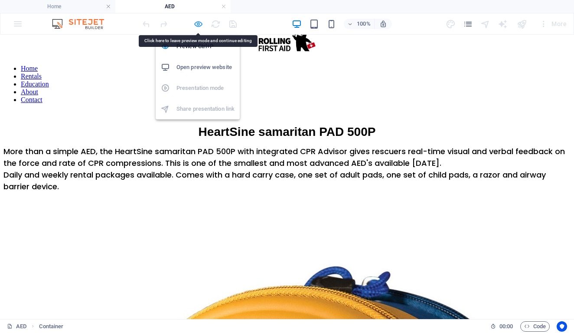
click at [196, 24] on icon "button" at bounding box center [198, 24] width 10 height 10
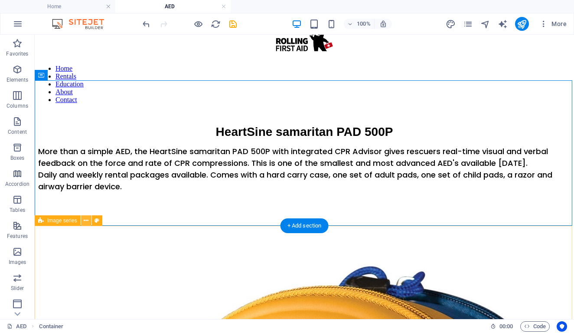
click at [84, 220] on icon at bounding box center [86, 220] width 5 height 9
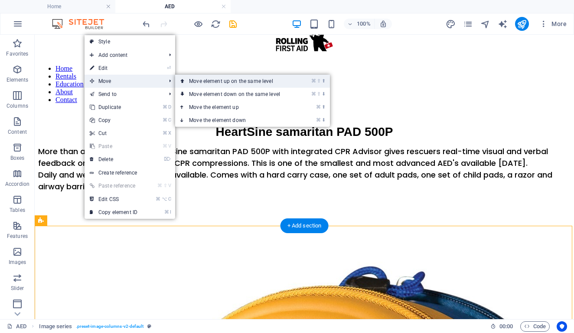
click at [199, 82] on link "⌘ ⇧ ⬆ Move element up on the same level" at bounding box center [236, 81] width 122 height 13
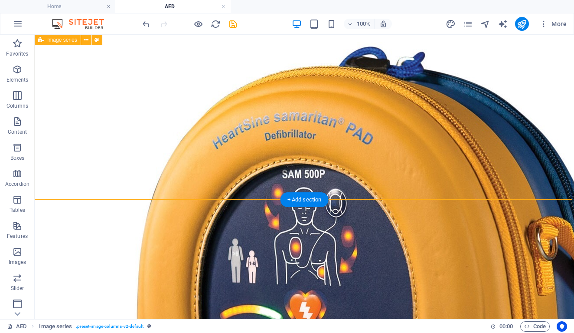
scroll to position [146, 0]
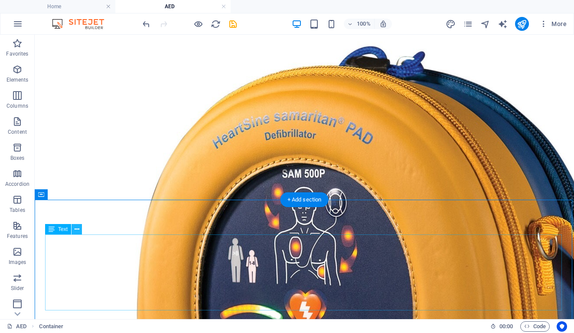
click at [76, 230] on icon at bounding box center [77, 229] width 5 height 9
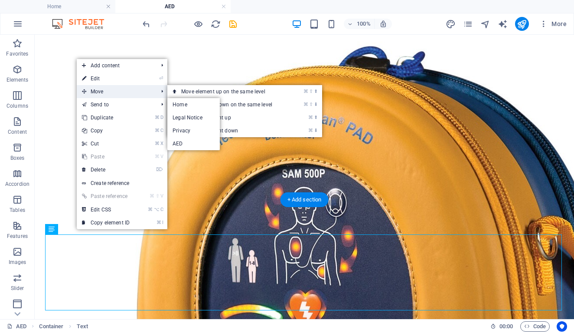
click at [94, 92] on span "Move" at bounding box center [116, 91] width 78 height 13
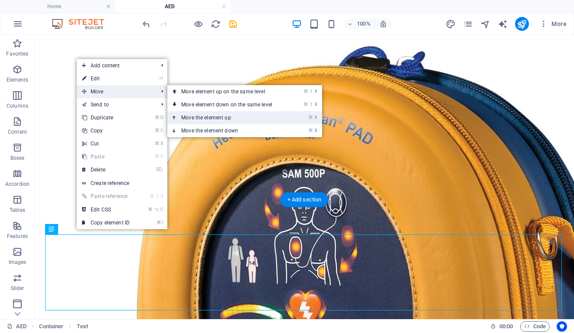
click at [202, 117] on link "⌘ ⬆ Move the element up" at bounding box center [228, 117] width 122 height 13
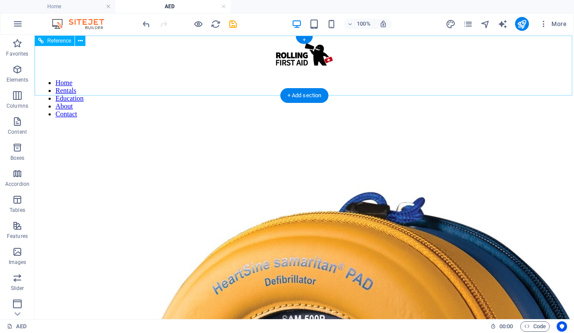
scroll to position [0, 0]
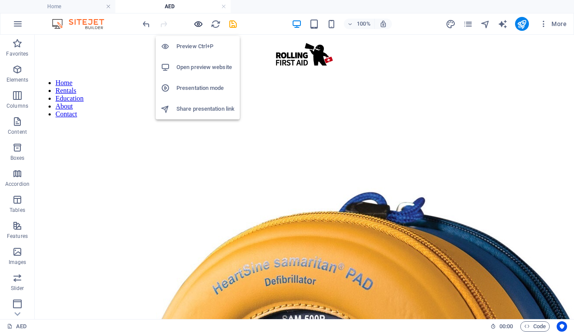
click at [197, 22] on icon "button" at bounding box center [198, 24] width 10 height 10
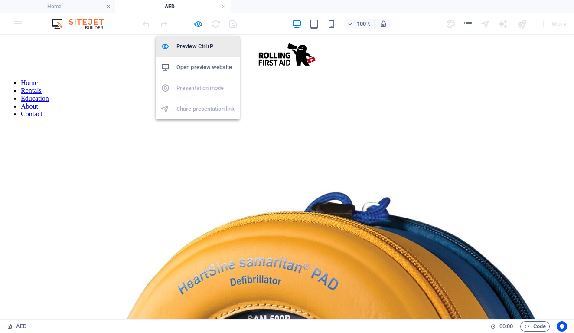
click at [193, 45] on h6 "Preview Ctrl+P" at bounding box center [206, 46] width 58 height 10
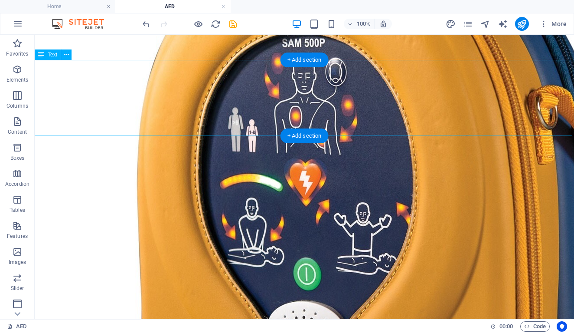
scroll to position [339, 0]
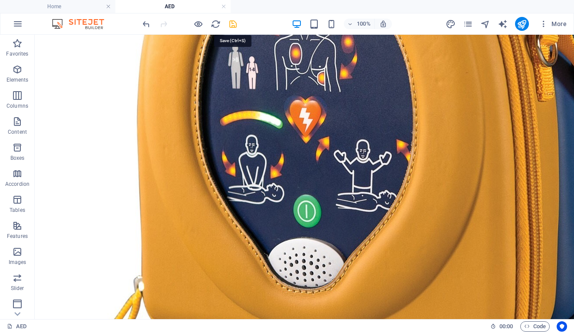
click at [231, 22] on icon "save" at bounding box center [233, 24] width 10 height 10
click at [518, 23] on icon "publish" at bounding box center [522, 24] width 10 height 10
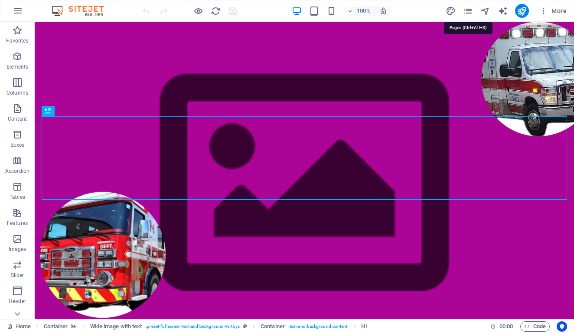
click at [469, 8] on icon "pages" at bounding box center [468, 11] width 10 height 10
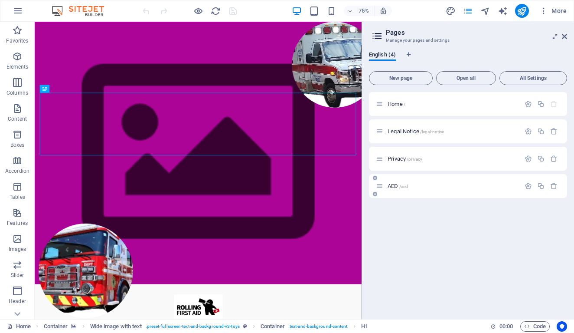
click at [388, 186] on span "AED /aed" at bounding box center [398, 186] width 20 height 7
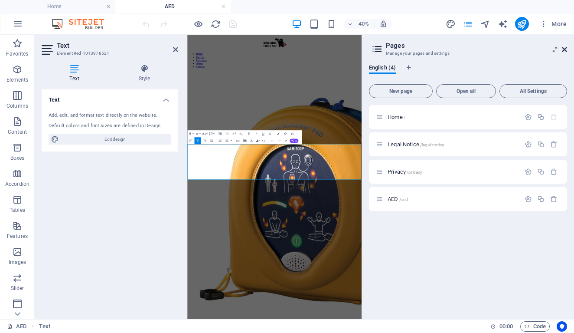
click at [565, 48] on icon at bounding box center [564, 49] width 5 height 7
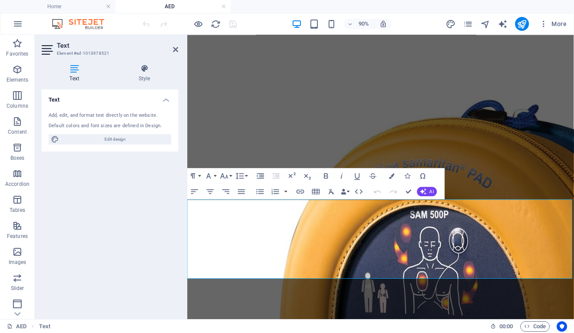
scroll to position [88, 0]
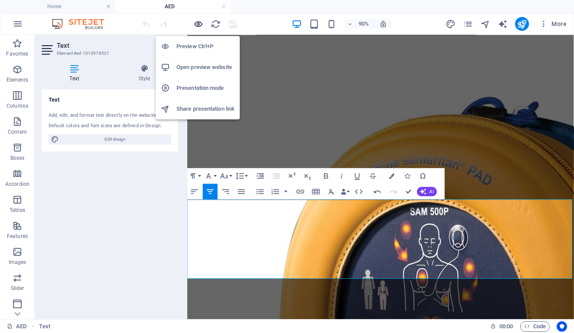
click at [199, 25] on icon "button" at bounding box center [198, 24] width 10 height 10
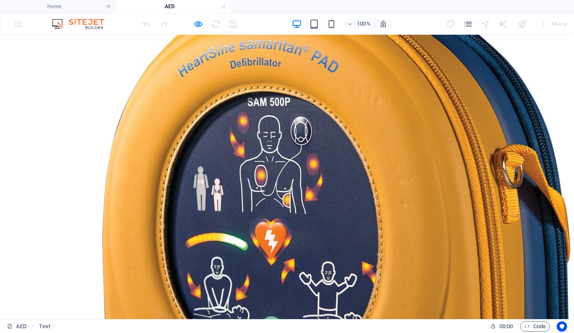
scroll to position [218, 0]
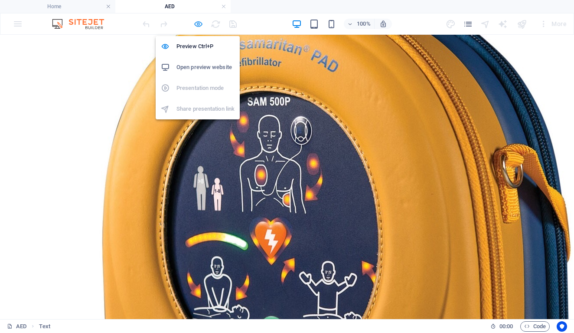
click at [198, 26] on icon "button" at bounding box center [198, 24] width 10 height 10
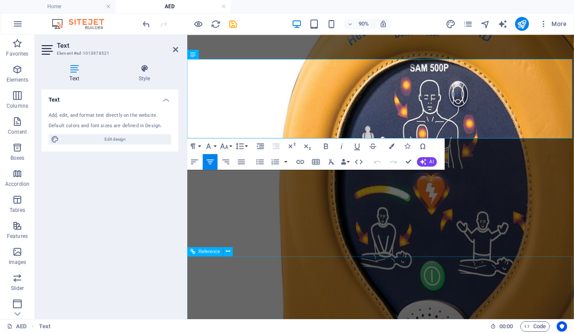
scroll to position [244, 0]
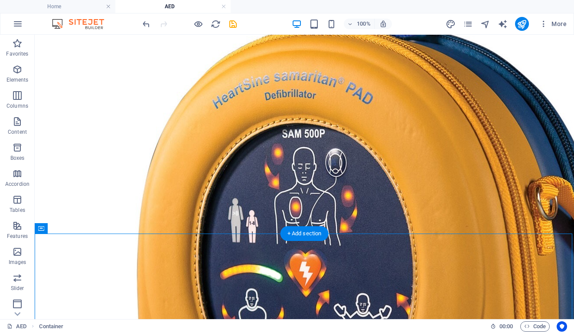
scroll to position [184, 0]
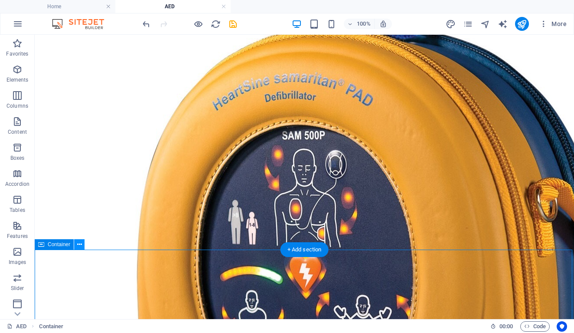
click at [79, 246] on icon at bounding box center [79, 244] width 5 height 9
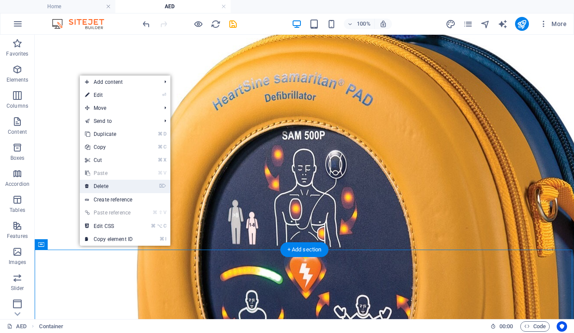
click at [101, 187] on link "⌦ Delete" at bounding box center [109, 186] width 58 height 13
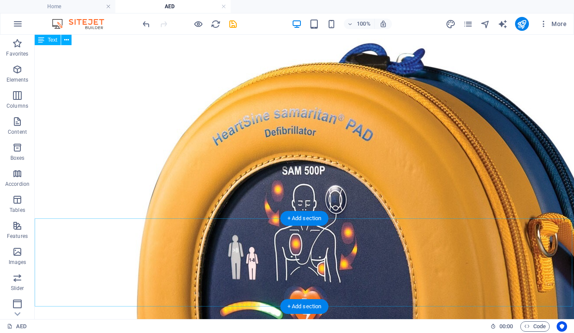
scroll to position [127, 0]
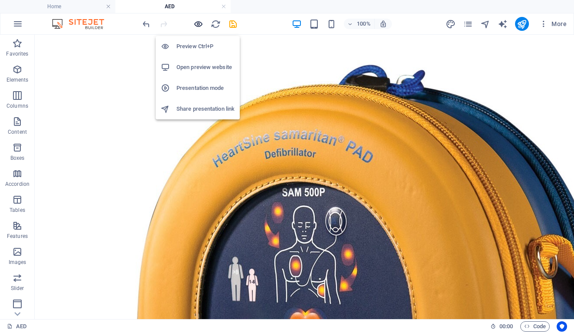
click at [198, 24] on icon "button" at bounding box center [198, 24] width 10 height 10
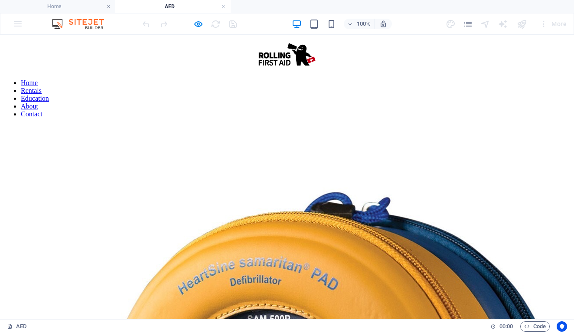
scroll to position [0, 0]
click at [197, 26] on icon "button" at bounding box center [198, 24] width 10 height 10
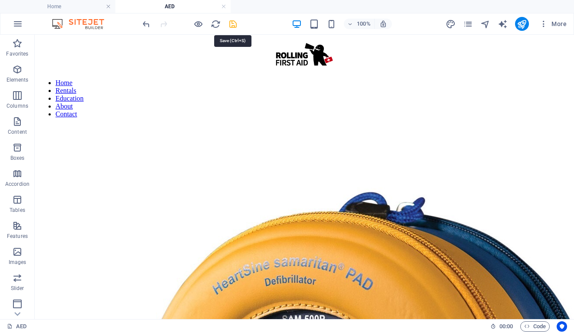
click at [234, 24] on icon "save" at bounding box center [233, 24] width 10 height 10
click at [521, 22] on icon "publish" at bounding box center [522, 24] width 10 height 10
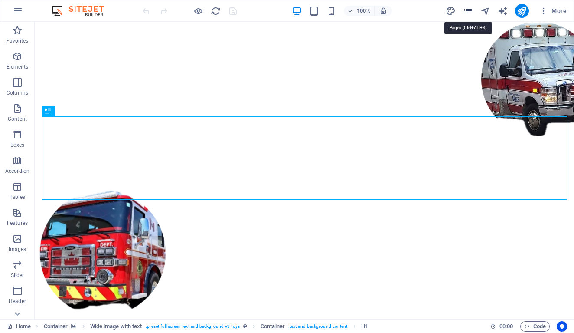
click at [471, 10] on icon "pages" at bounding box center [468, 11] width 10 height 10
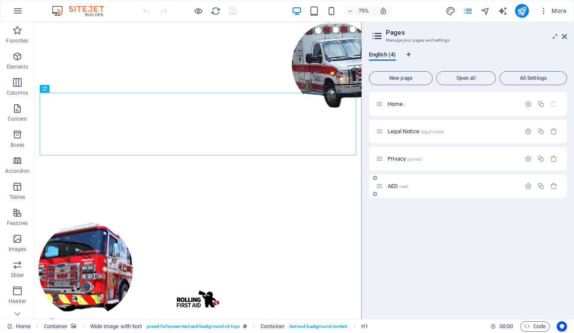
click at [397, 186] on span "AED /aed" at bounding box center [398, 186] width 20 height 7
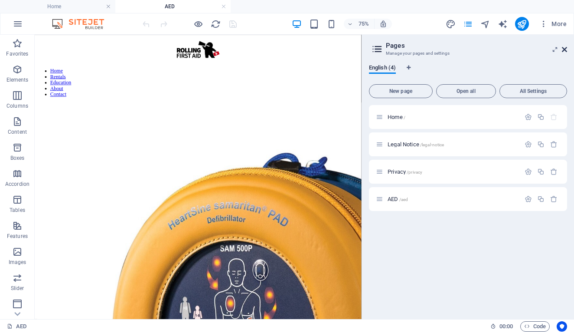
click at [562, 47] on icon at bounding box center [564, 49] width 5 height 7
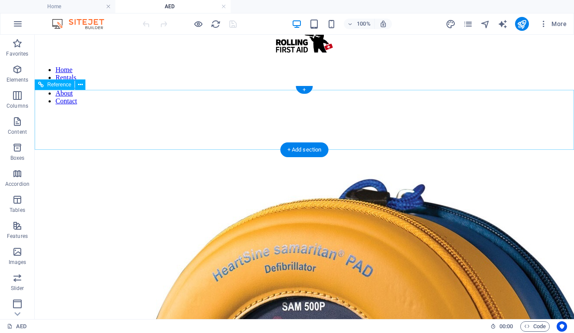
scroll to position [13, 0]
